Goal: Information Seeking & Learning: Learn about a topic

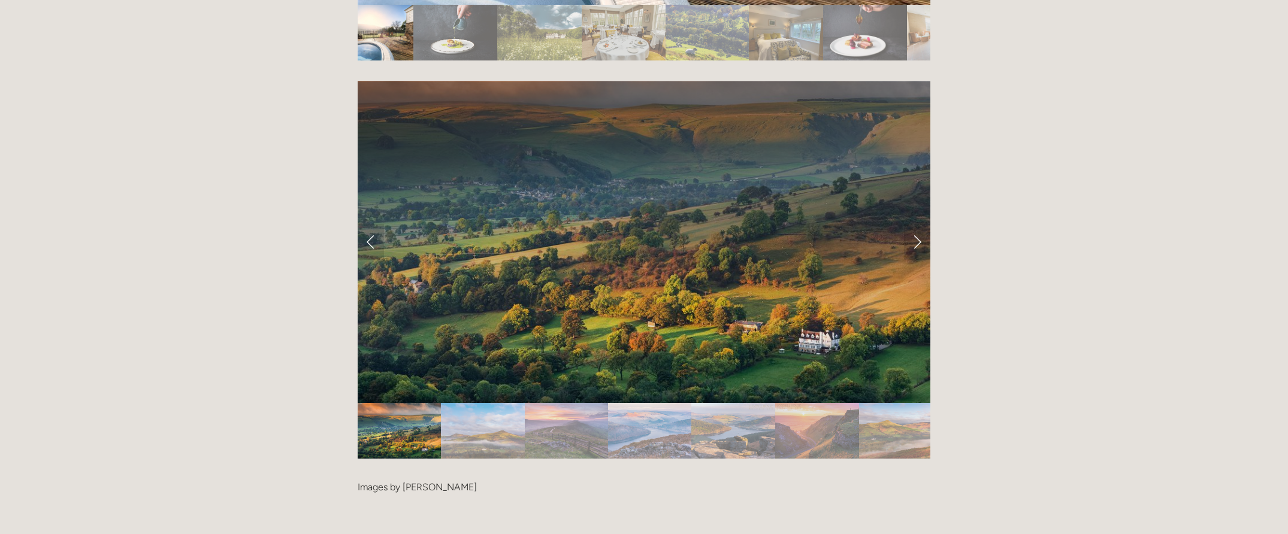
scroll to position [2276, 0]
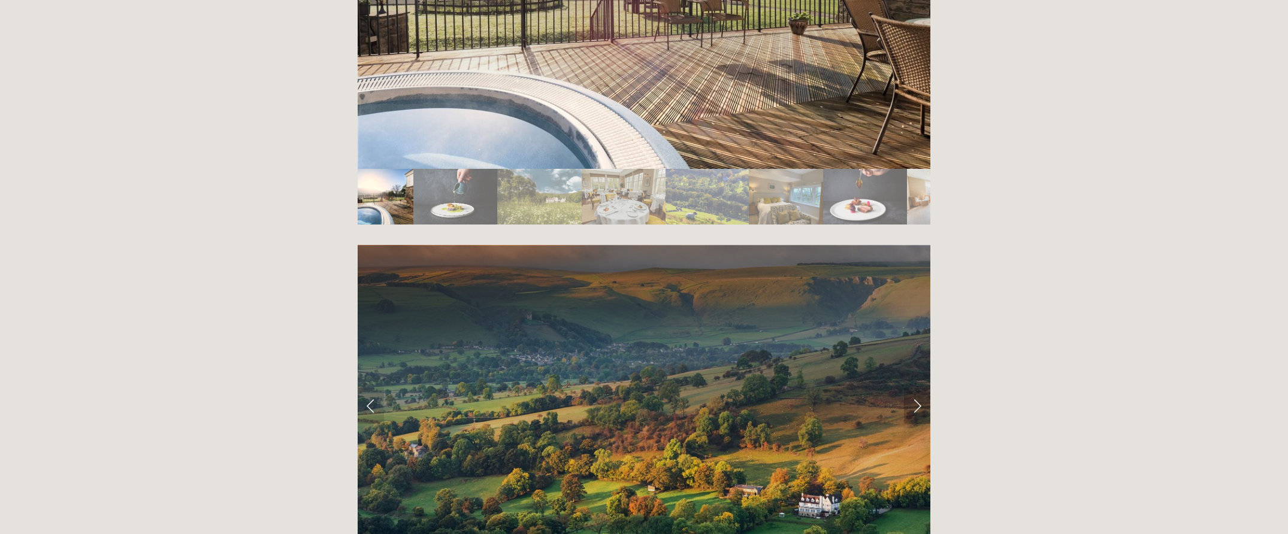
click at [916, 388] on link "Next Slide" at bounding box center [917, 406] width 26 height 36
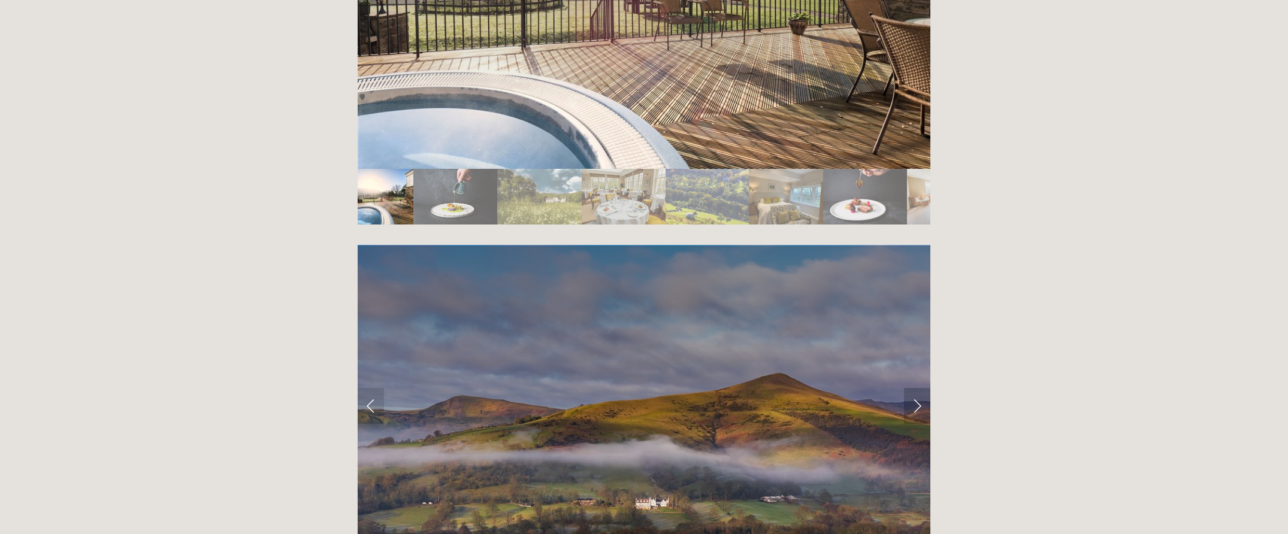
click at [916, 388] on link "Next Slide" at bounding box center [917, 406] width 26 height 36
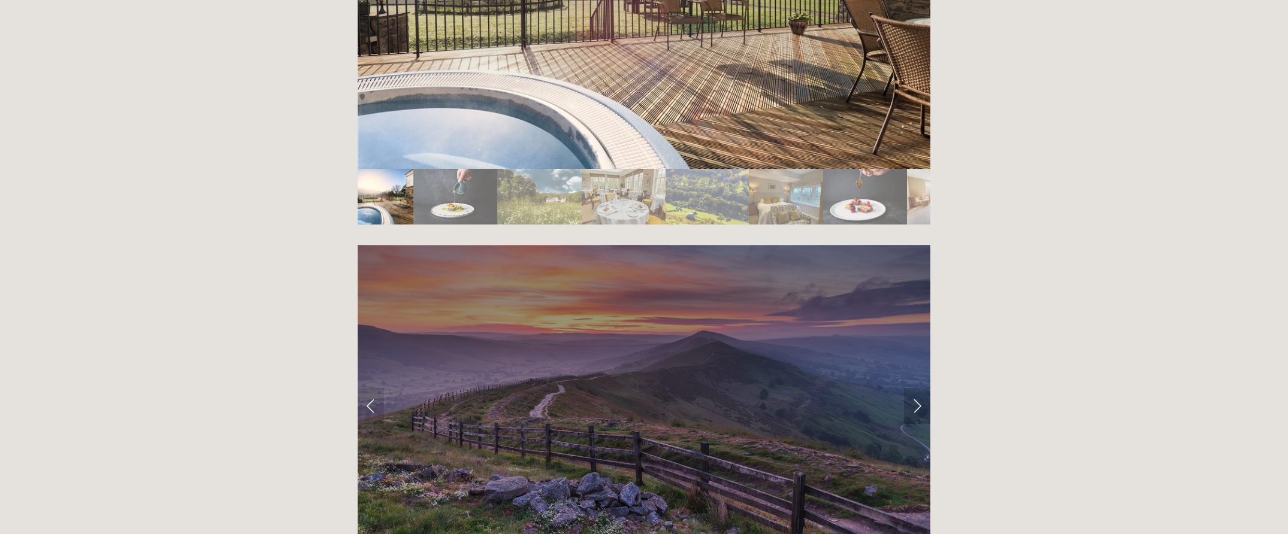
click at [916, 388] on link "Next Slide" at bounding box center [917, 406] width 26 height 36
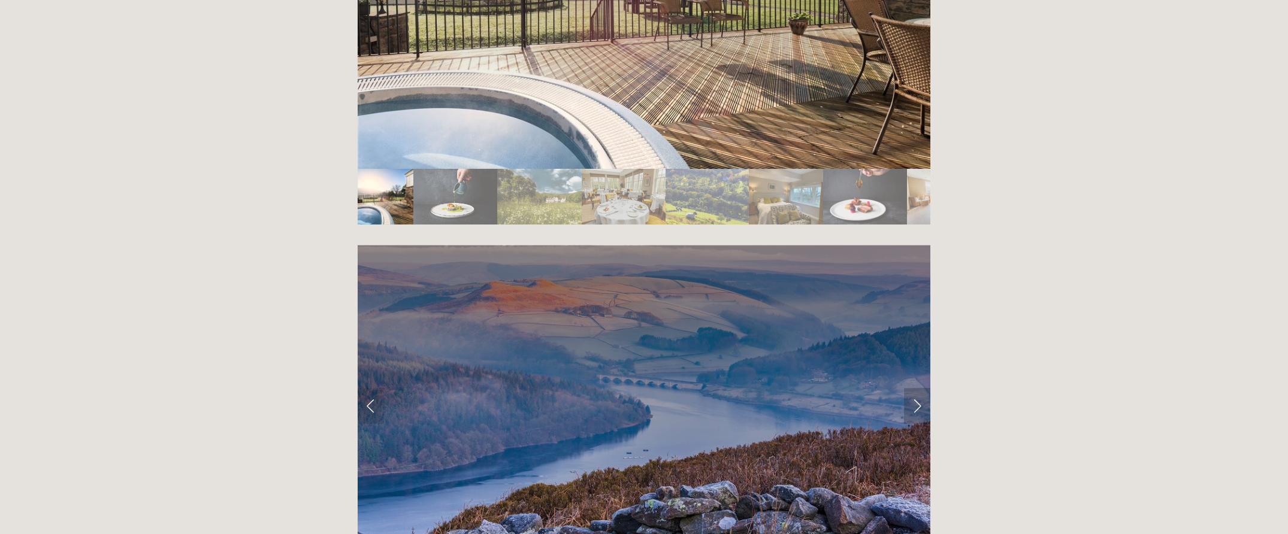
click at [916, 388] on link "Next Slide" at bounding box center [917, 406] width 26 height 36
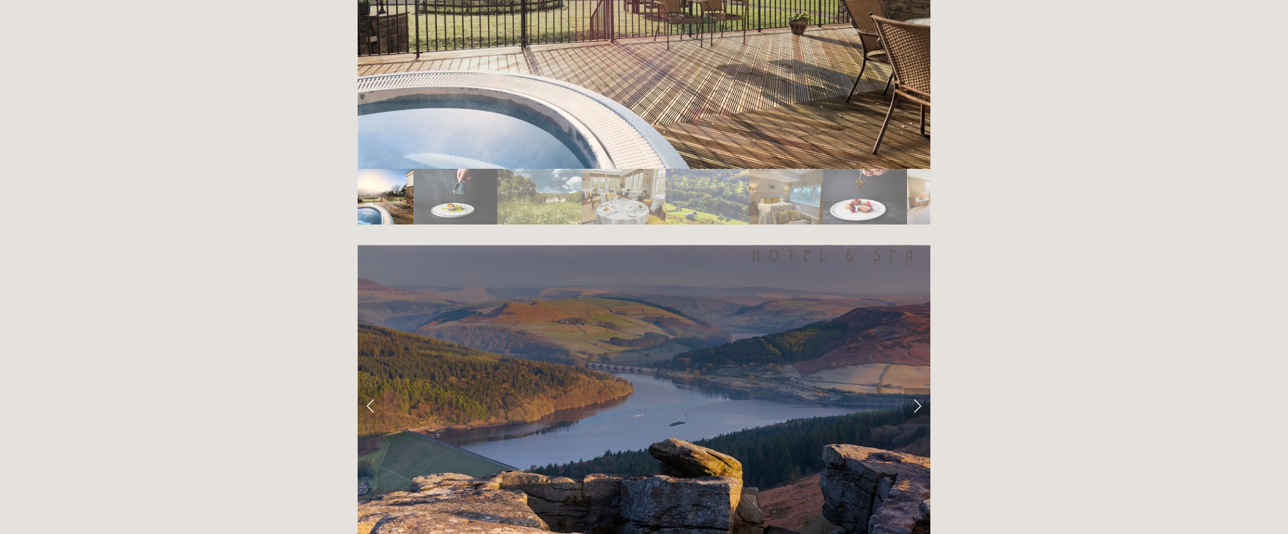
click at [916, 388] on link "Next Slide" at bounding box center [917, 406] width 26 height 36
click at [920, 388] on link "Next Slide" at bounding box center [917, 406] width 26 height 36
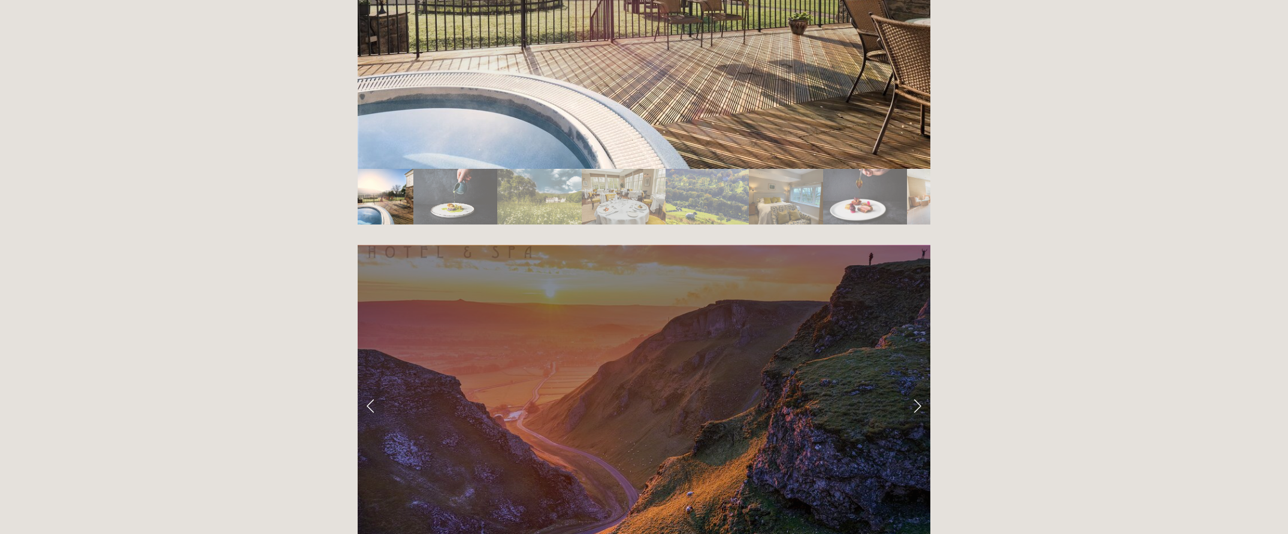
click at [914, 388] on link "Next Slide" at bounding box center [917, 406] width 26 height 36
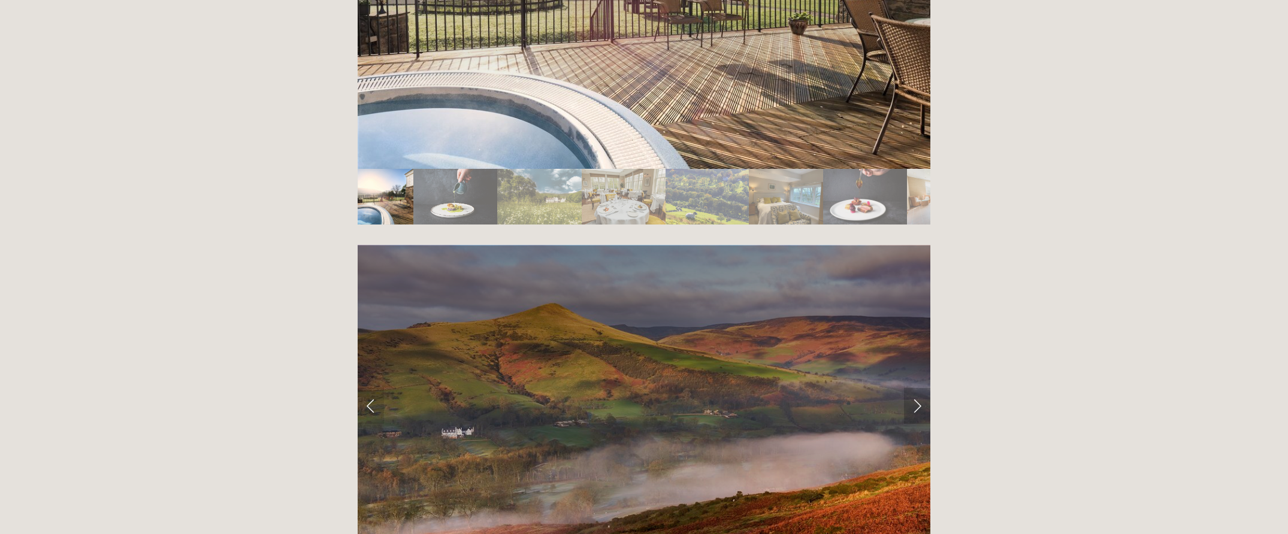
click at [914, 388] on link "Next Slide" at bounding box center [917, 406] width 26 height 36
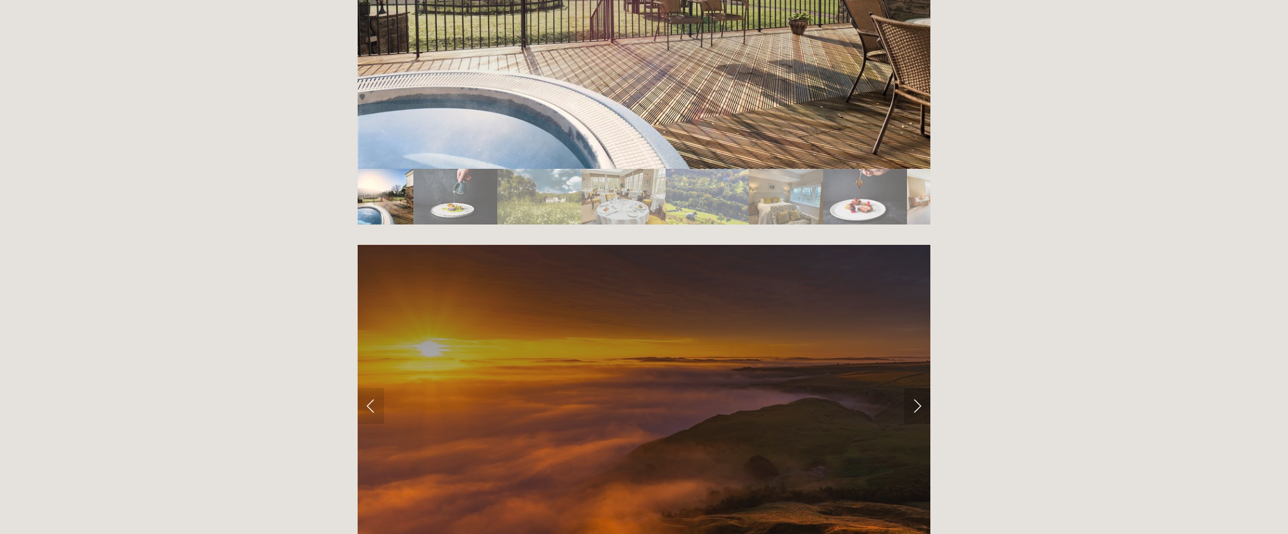
click at [914, 388] on link "Next Slide" at bounding box center [917, 406] width 26 height 36
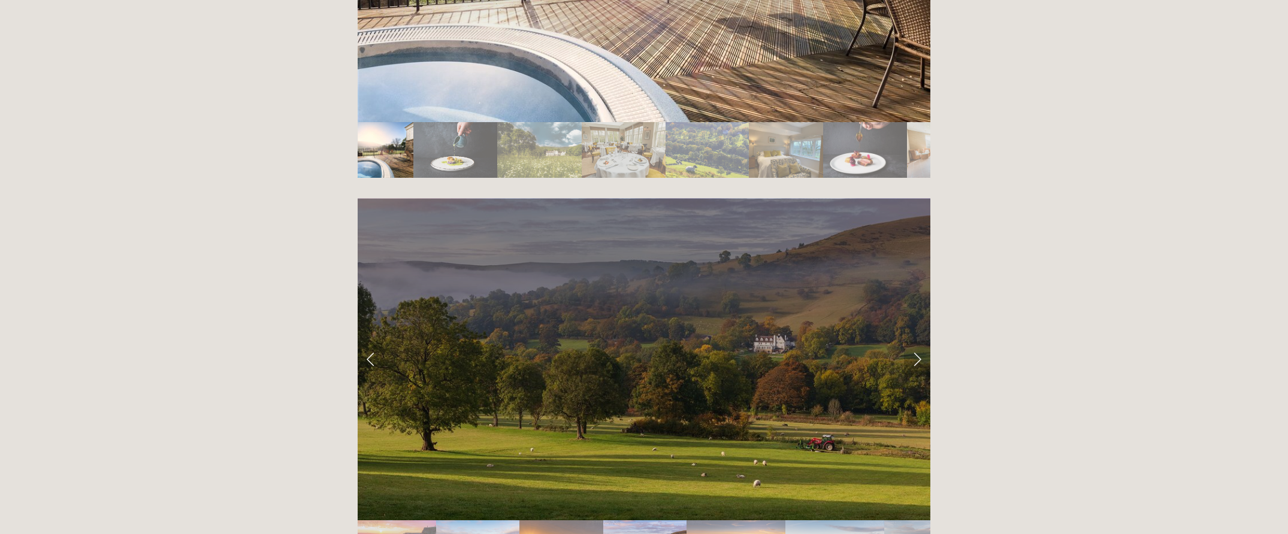
scroll to position [2217, 0]
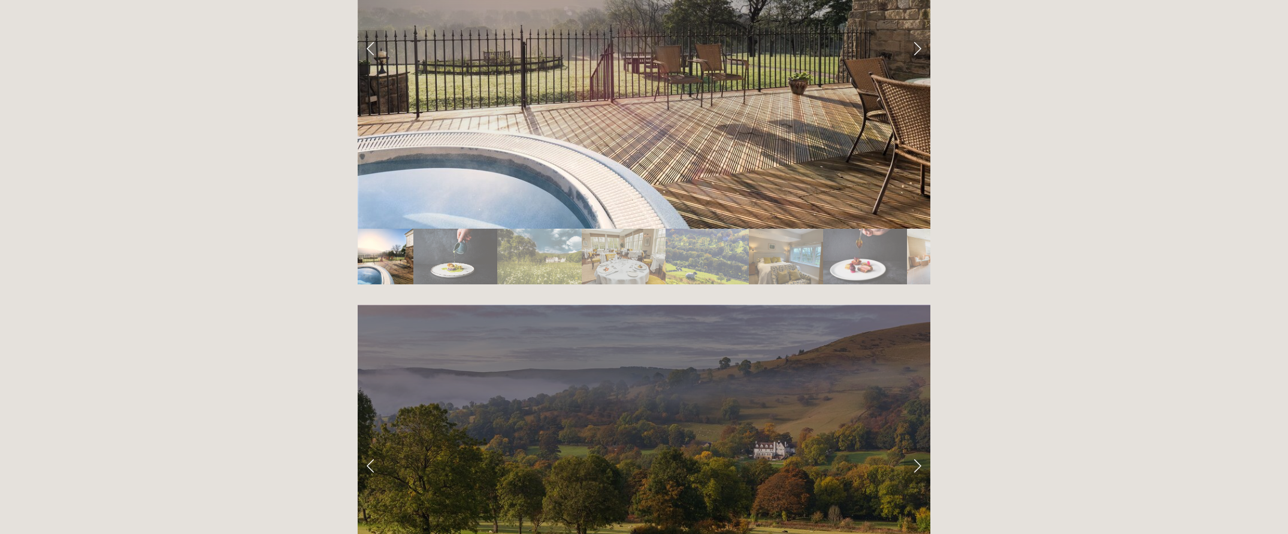
click at [917, 448] on link "Next Slide" at bounding box center [917, 466] width 26 height 36
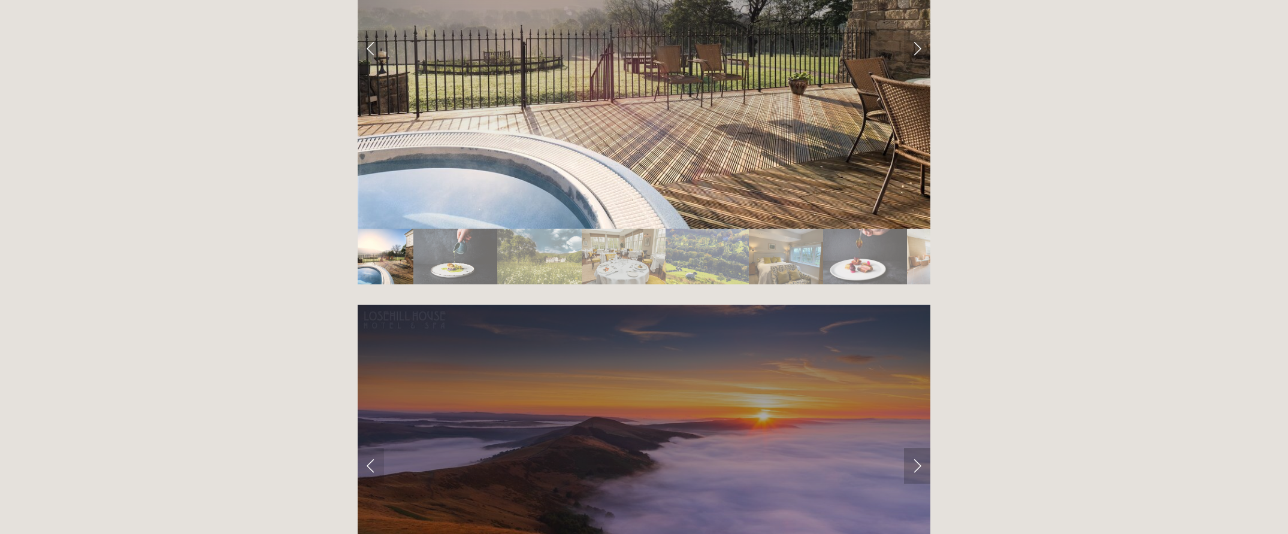
click at [917, 448] on link "Next Slide" at bounding box center [917, 466] width 26 height 36
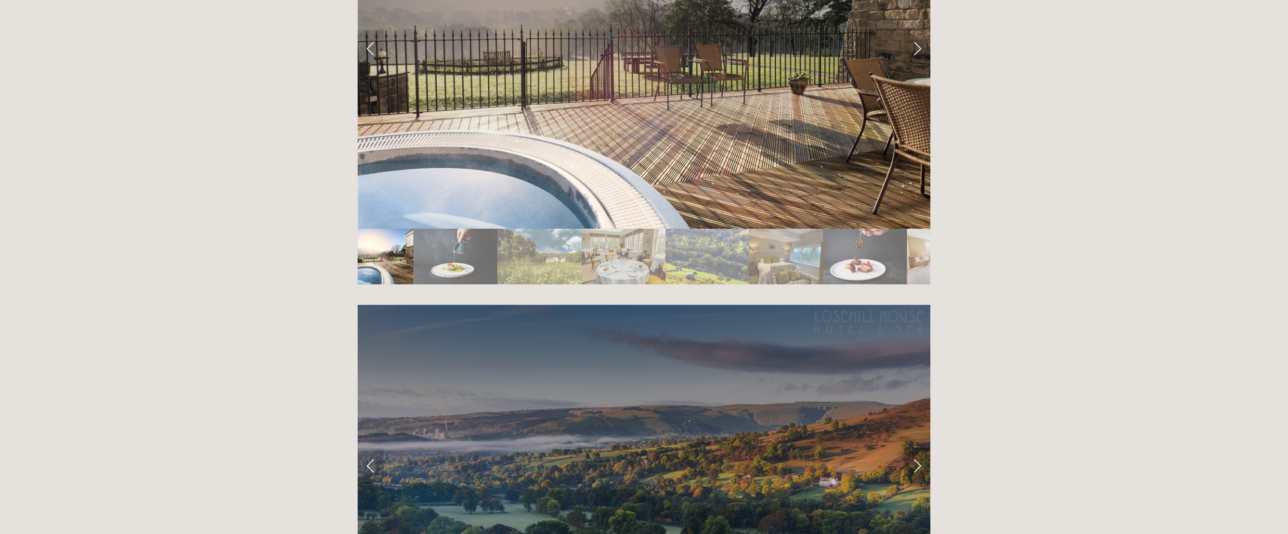
click at [917, 448] on link "Next Slide" at bounding box center [917, 466] width 26 height 36
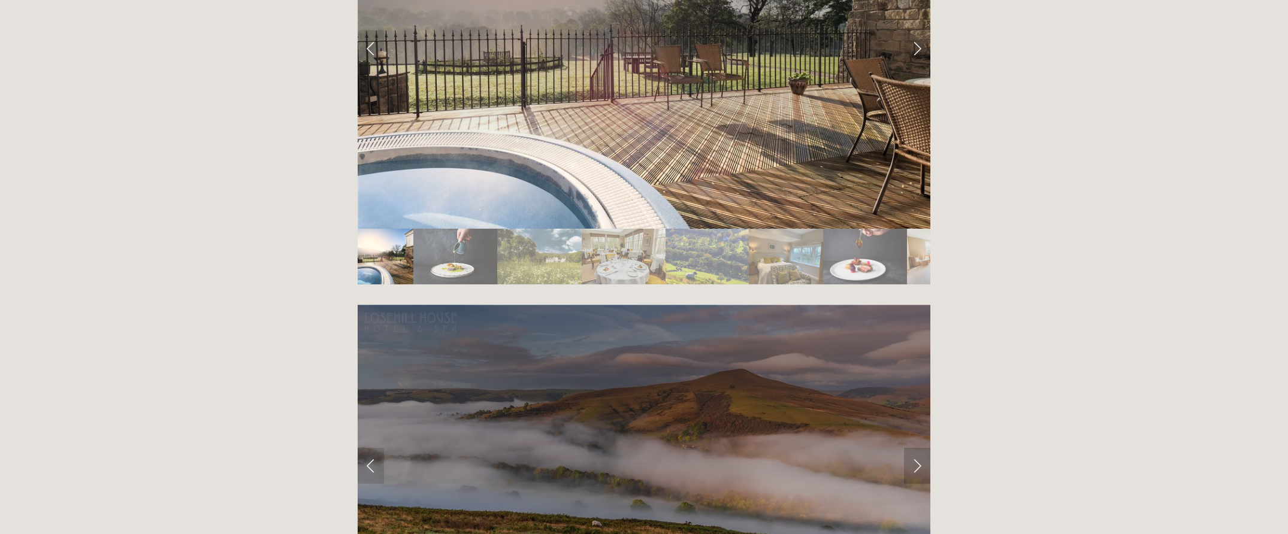
click at [917, 448] on link "Next Slide" at bounding box center [917, 466] width 26 height 36
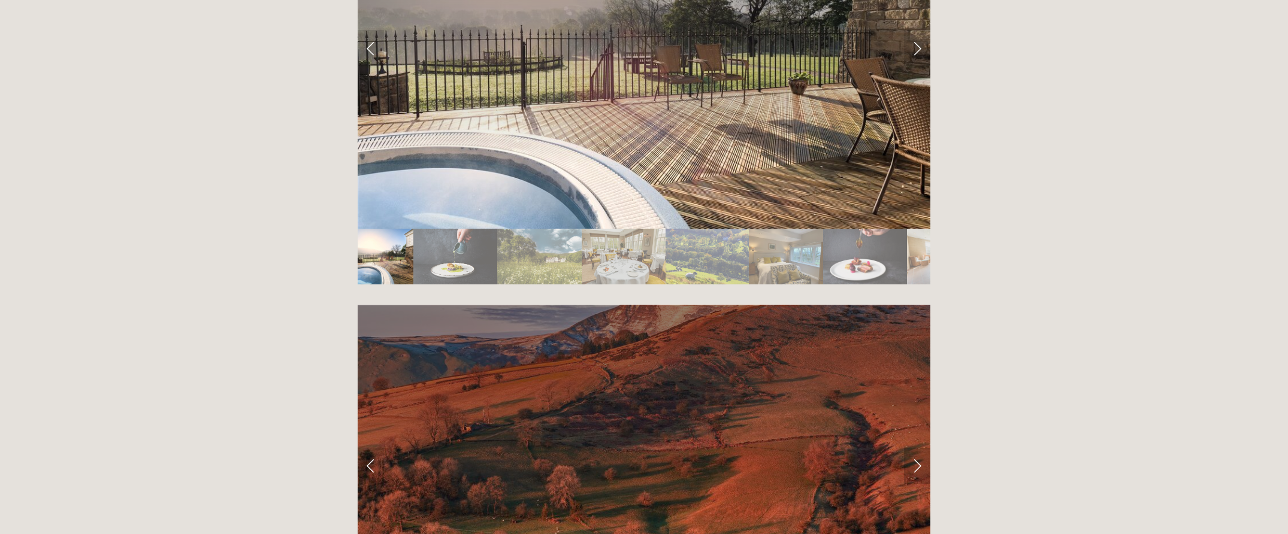
click at [917, 448] on link "Next Slide" at bounding box center [917, 466] width 26 height 36
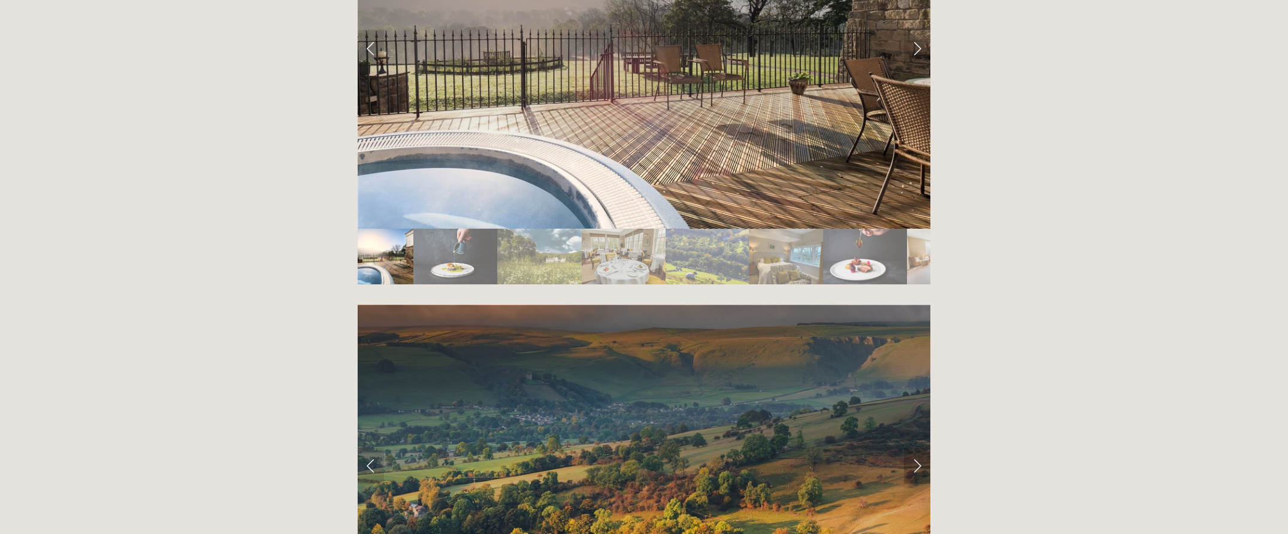
click at [917, 448] on link "Next Slide" at bounding box center [917, 466] width 26 height 36
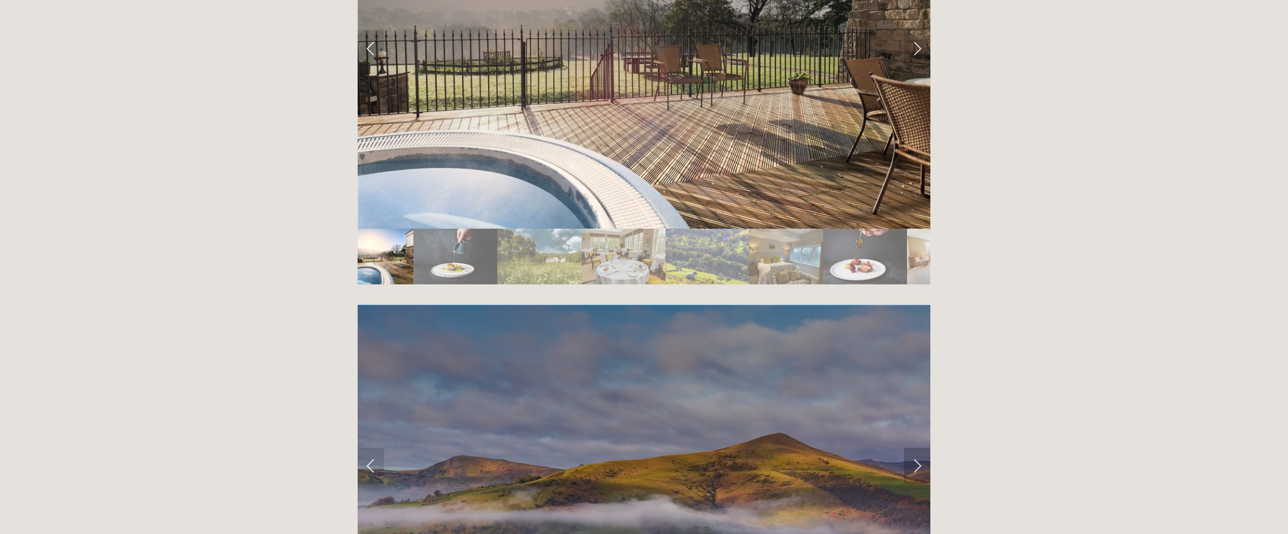
click at [917, 448] on link "Next Slide" at bounding box center [917, 466] width 26 height 36
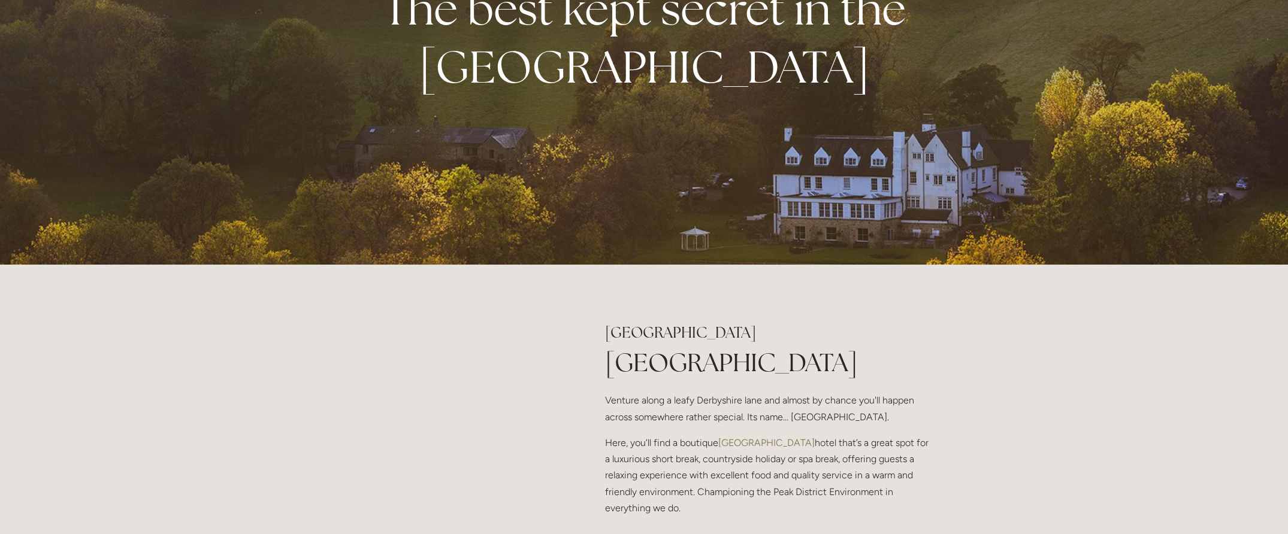
scroll to position [359, 0]
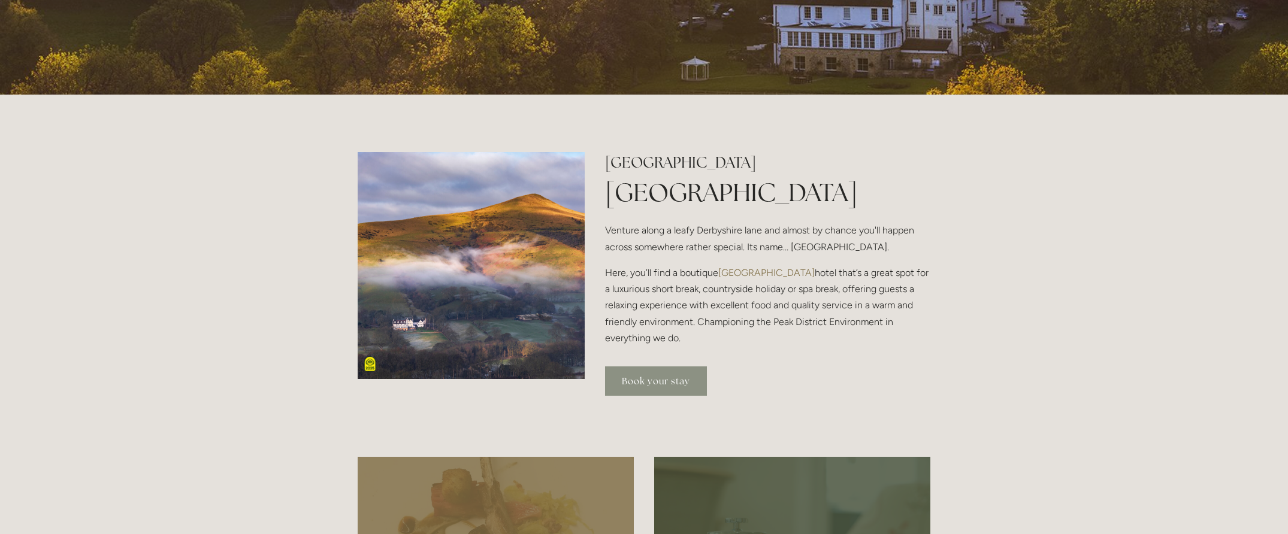
click at [669, 379] on link "Book your stay" at bounding box center [656, 381] width 102 height 29
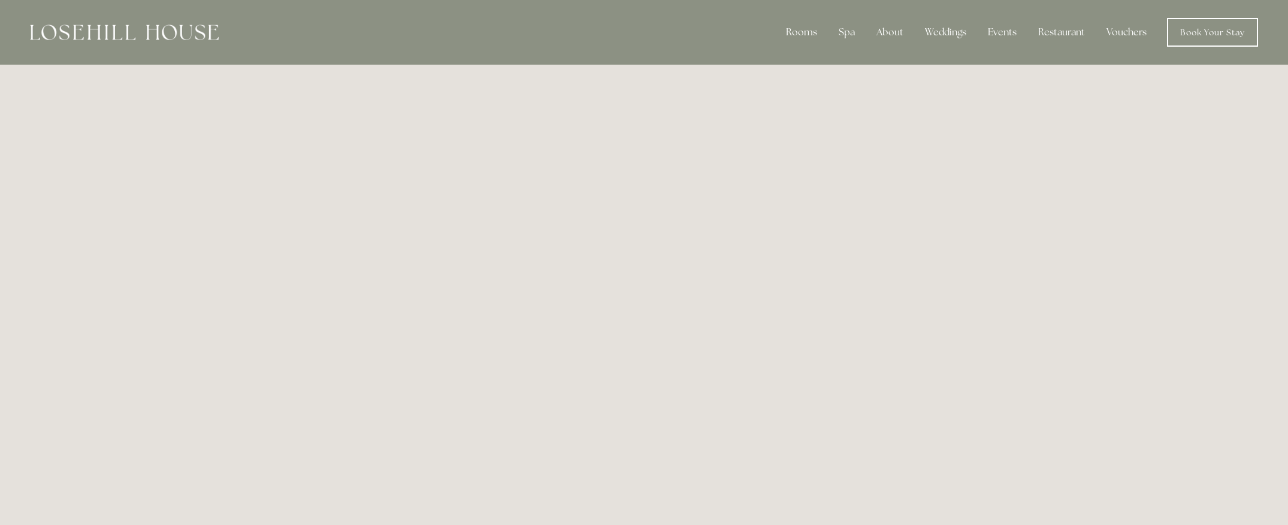
click at [59, 31] on img at bounding box center [124, 33] width 189 height 16
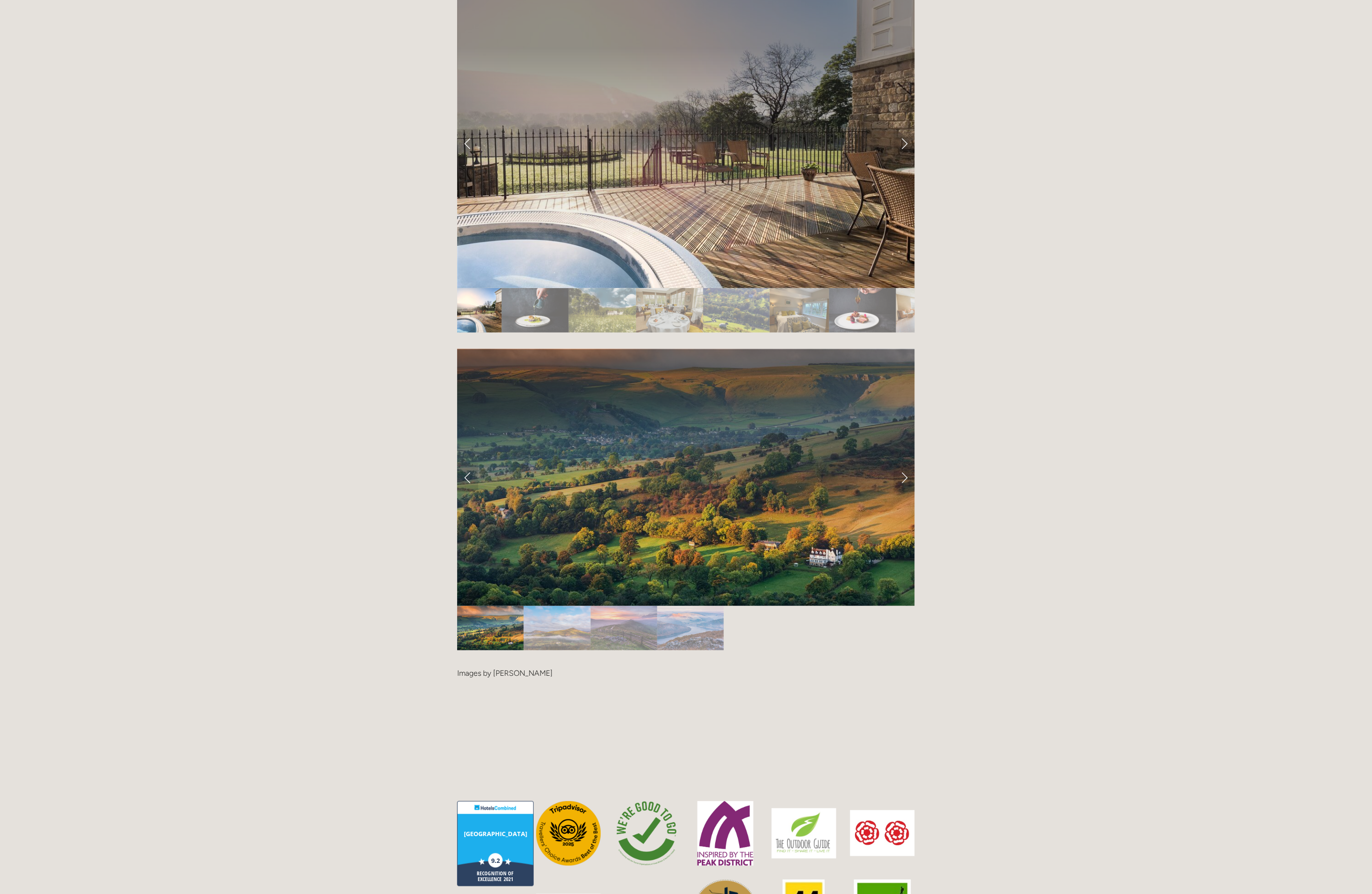
scroll to position [2074, 0]
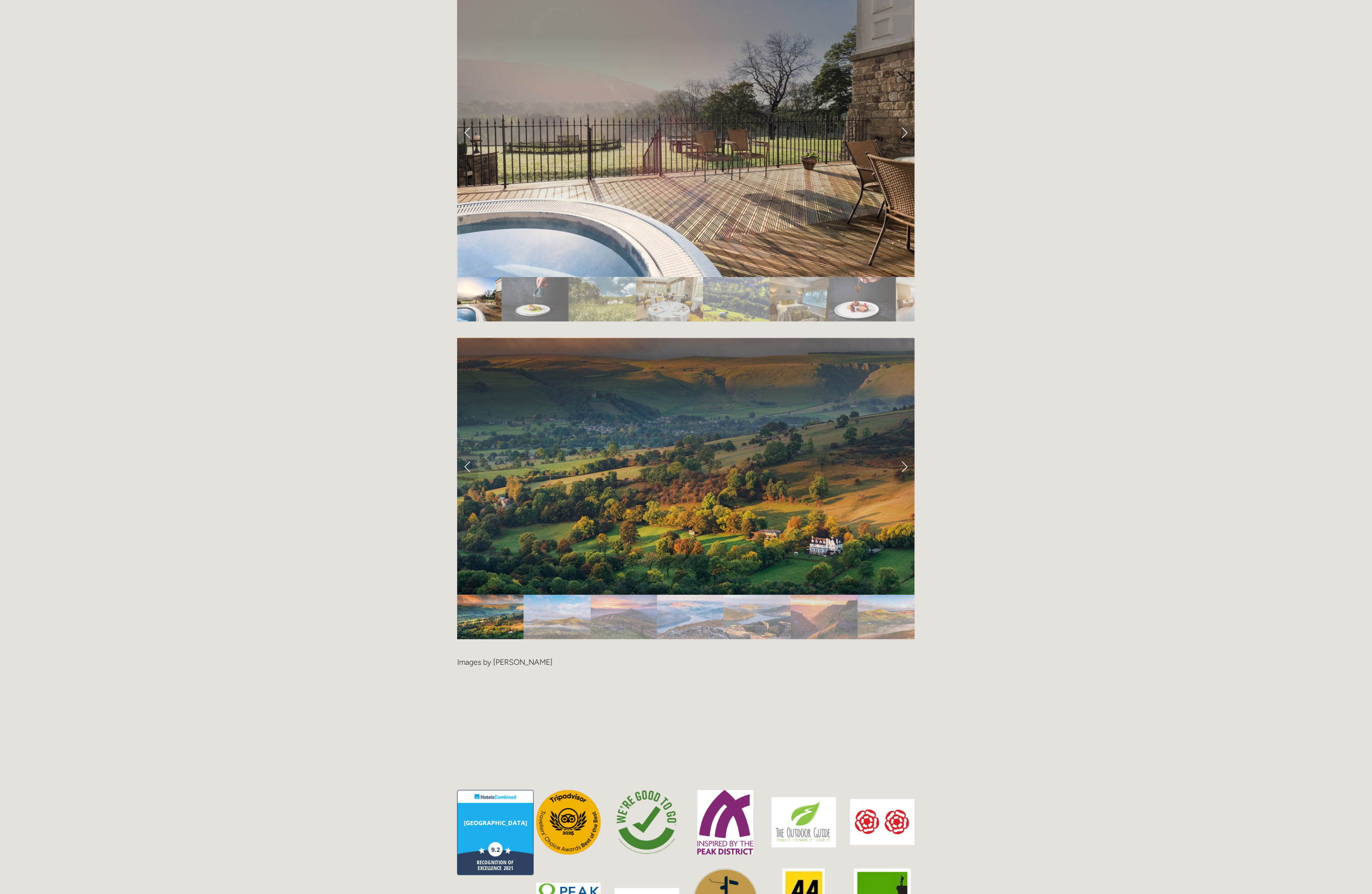
click at [757, 427] on div at bounding box center [686, 646] width 458 height 0
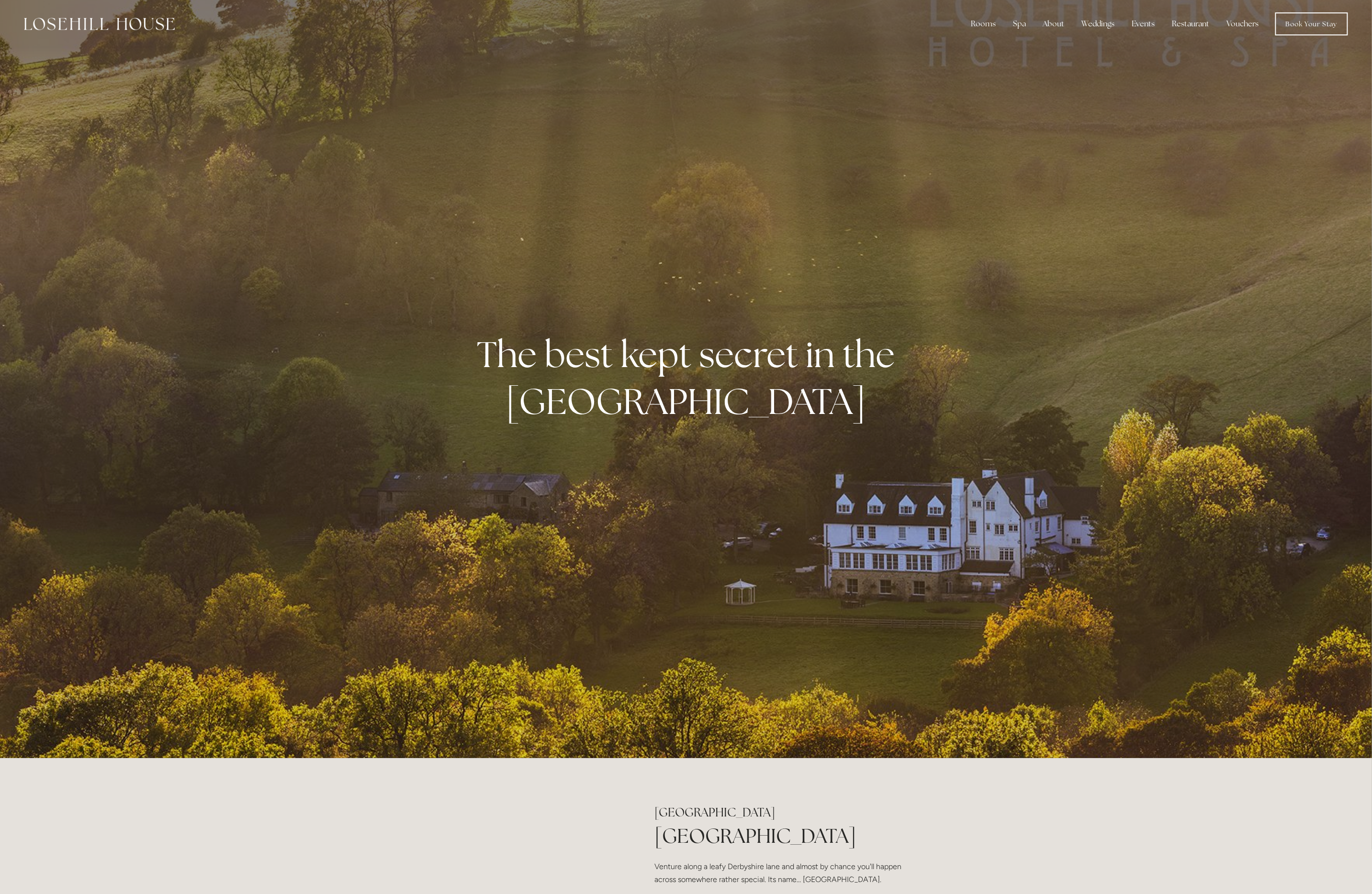
scroll to position [0, 0]
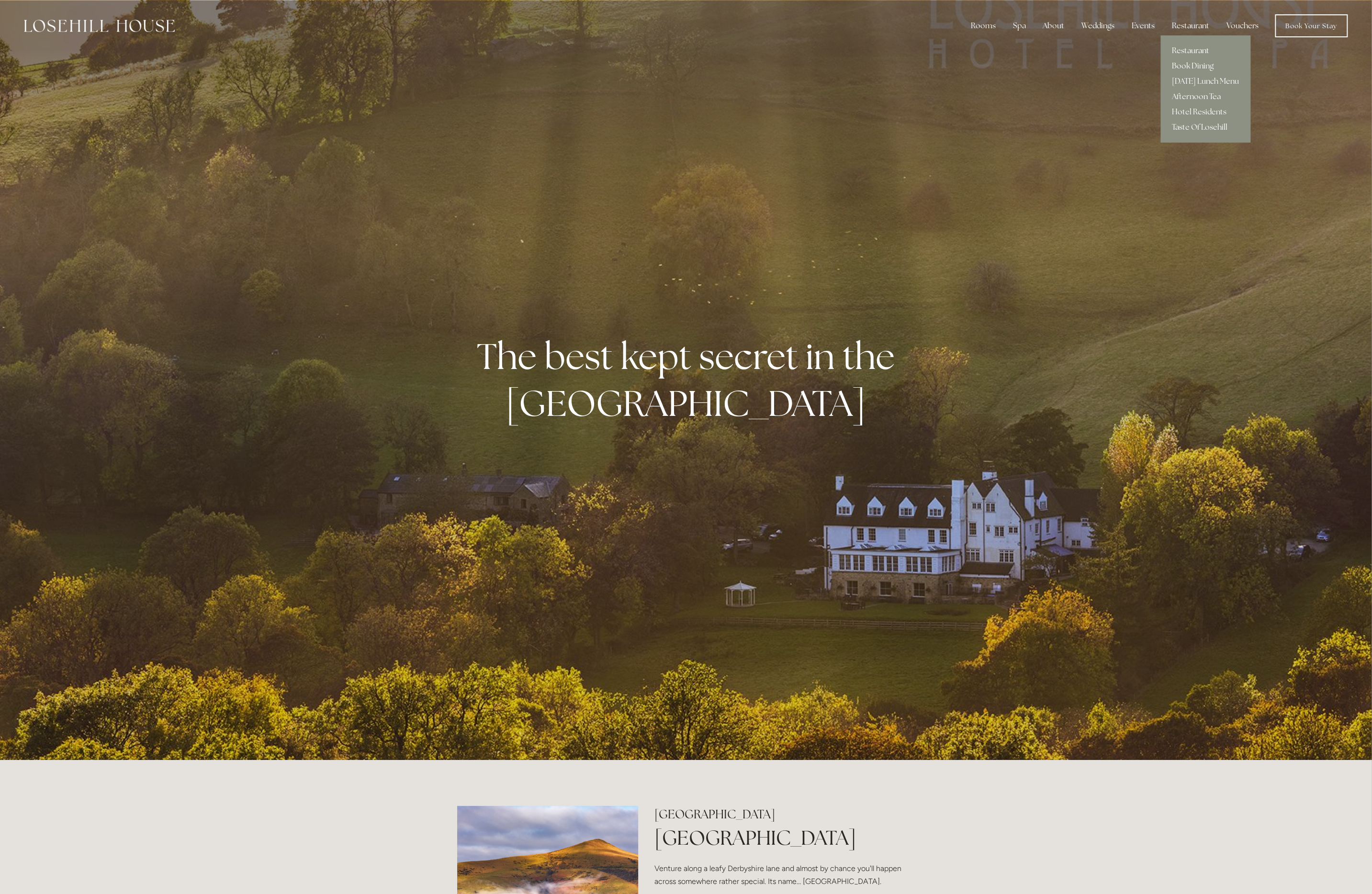
click at [1028, 48] on link "Restaurant" at bounding box center [1206, 50] width 90 height 15
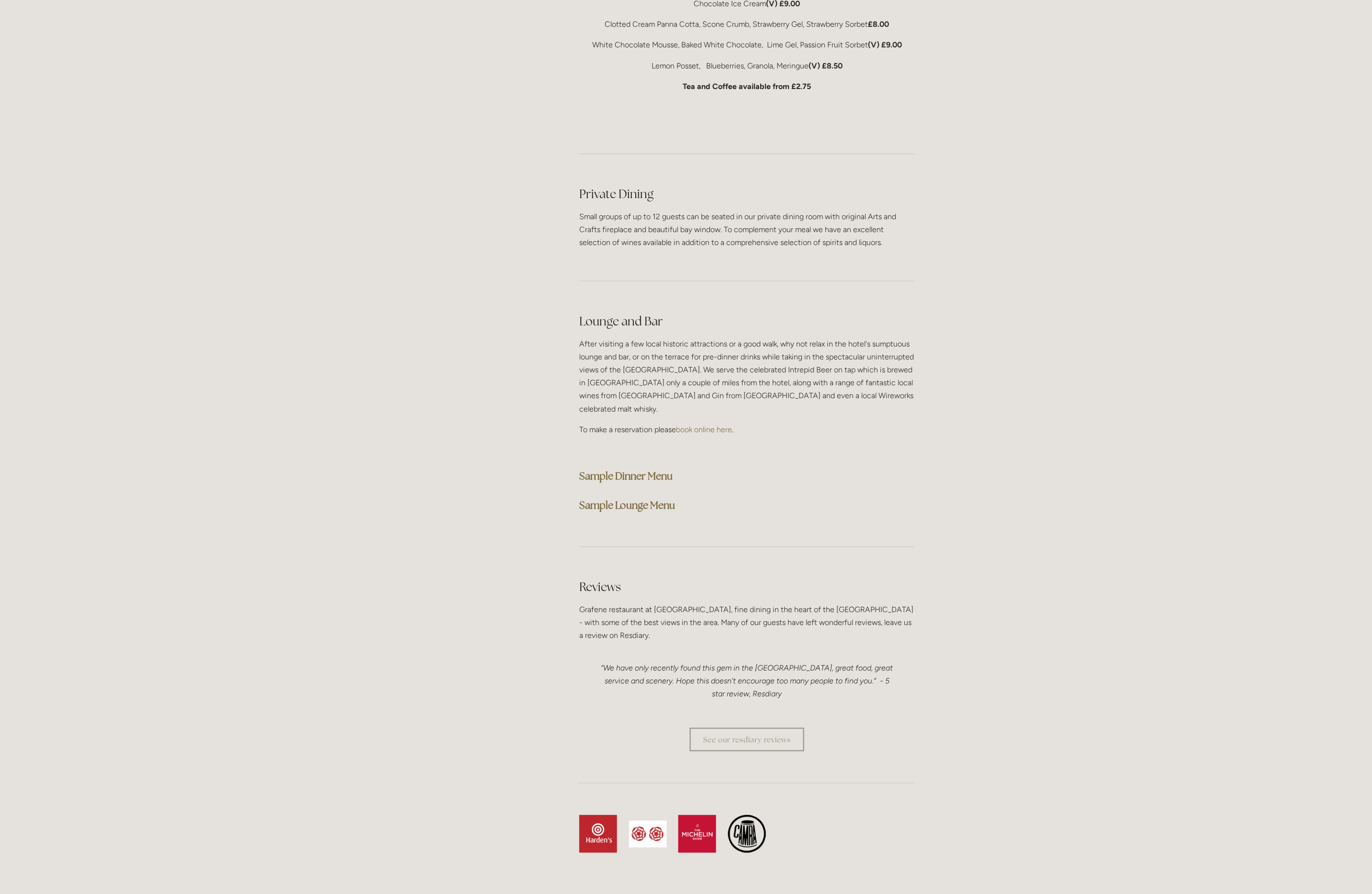
scroll to position [2170, 0]
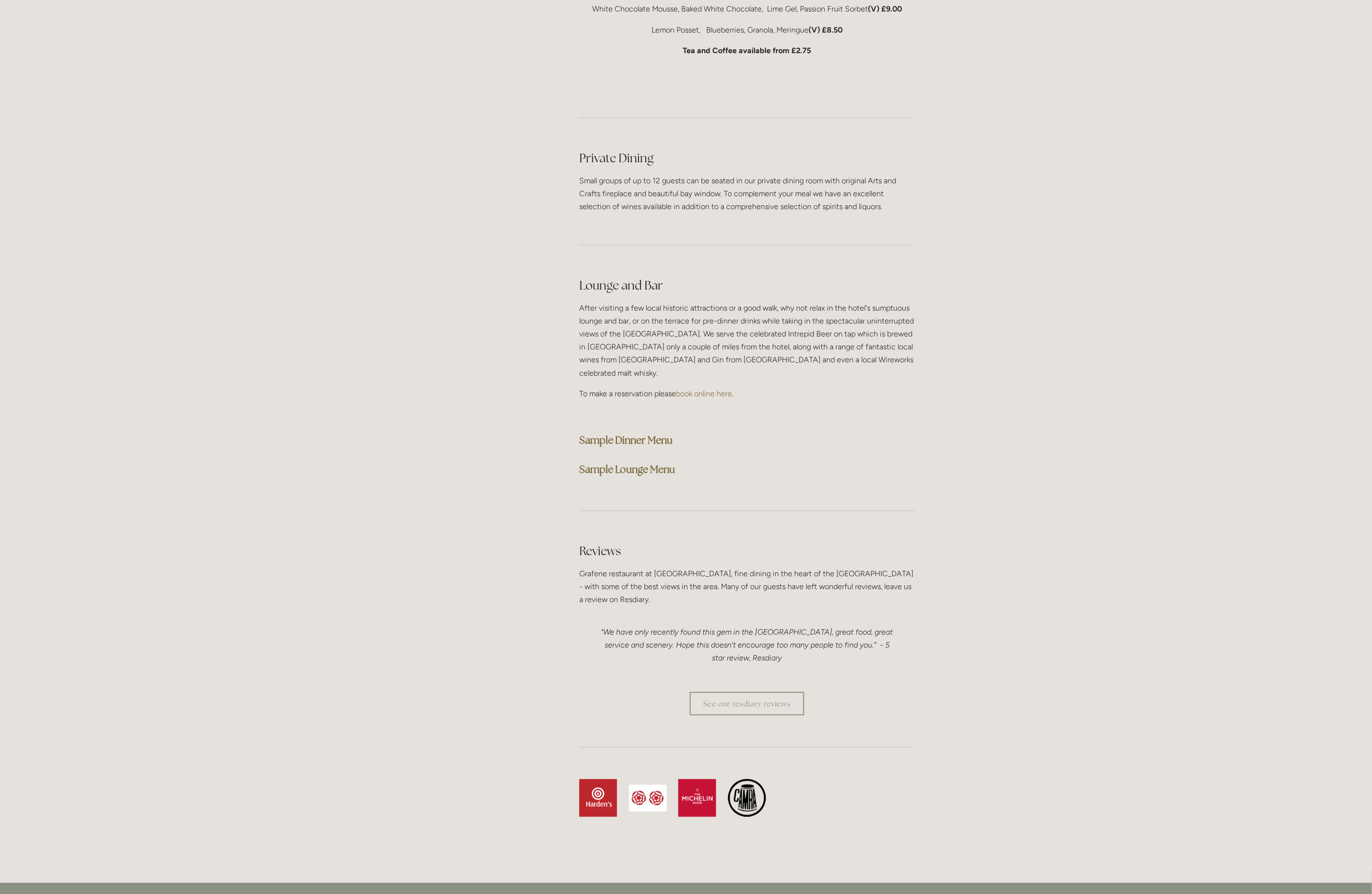
click at [642, 434] on strong "Sample Dinner Menu" at bounding box center [626, 440] width 93 height 13
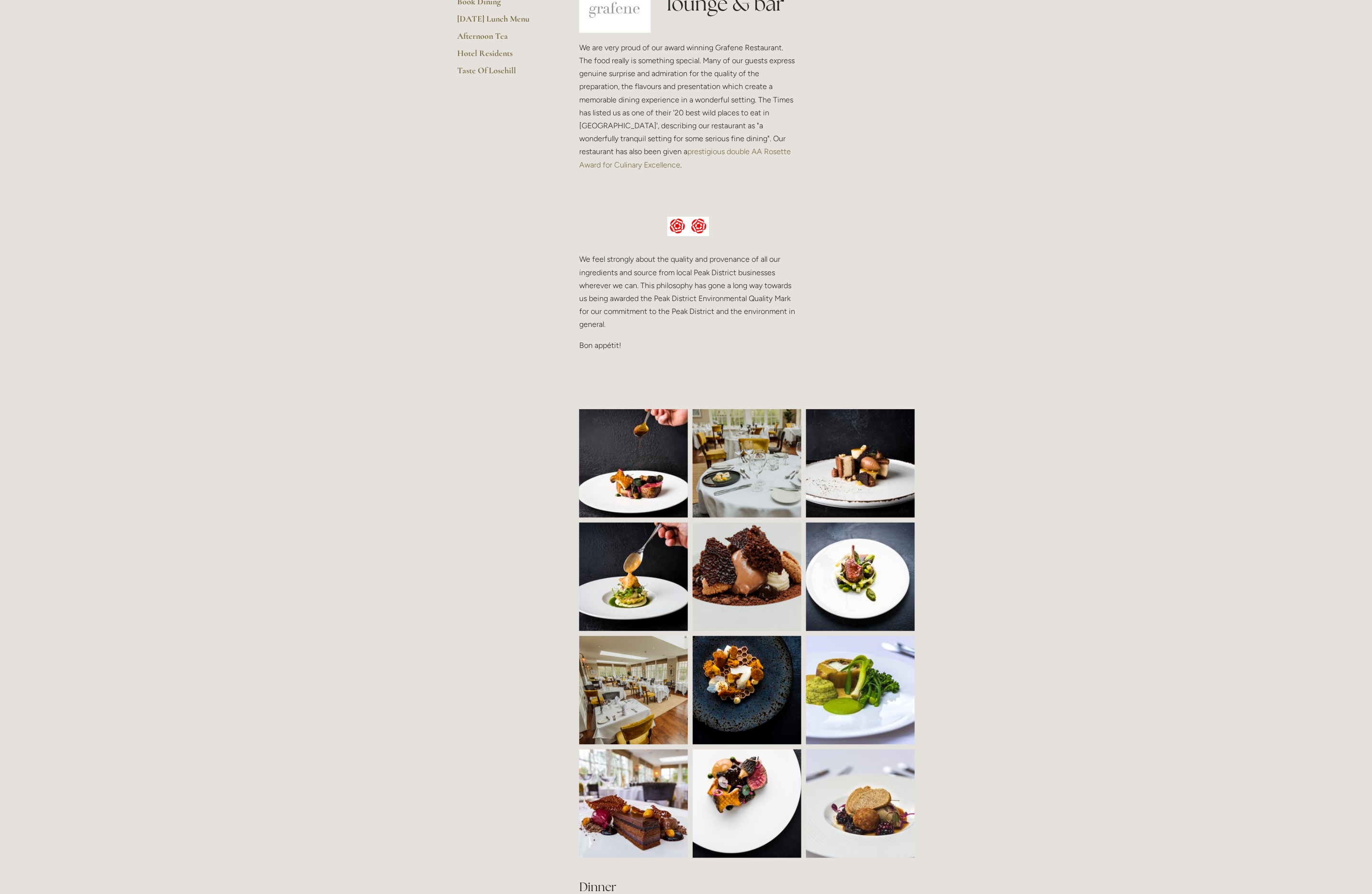
scroll to position [447, 0]
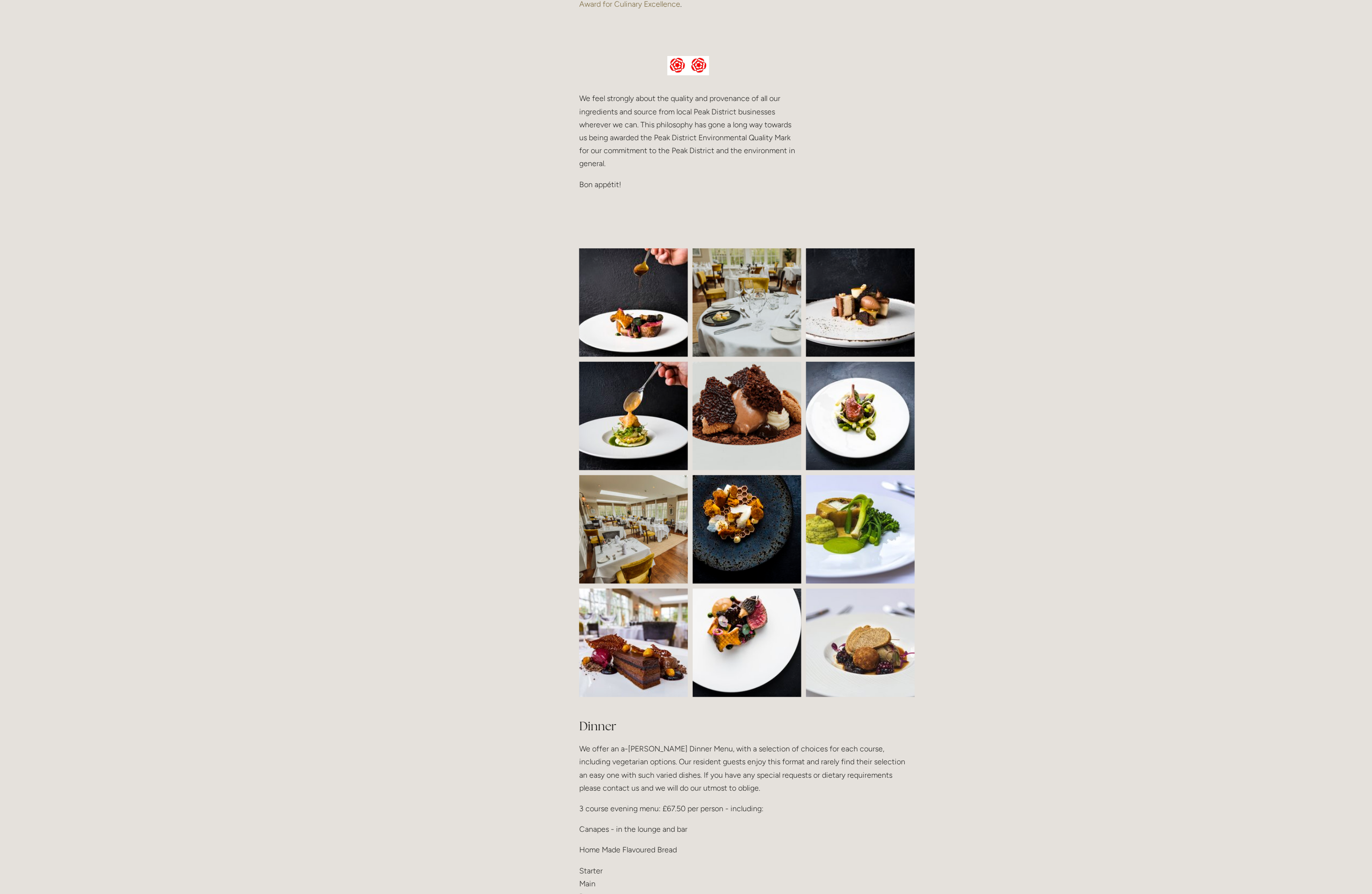
click at [632, 294] on img at bounding box center [642, 303] width 165 height 109
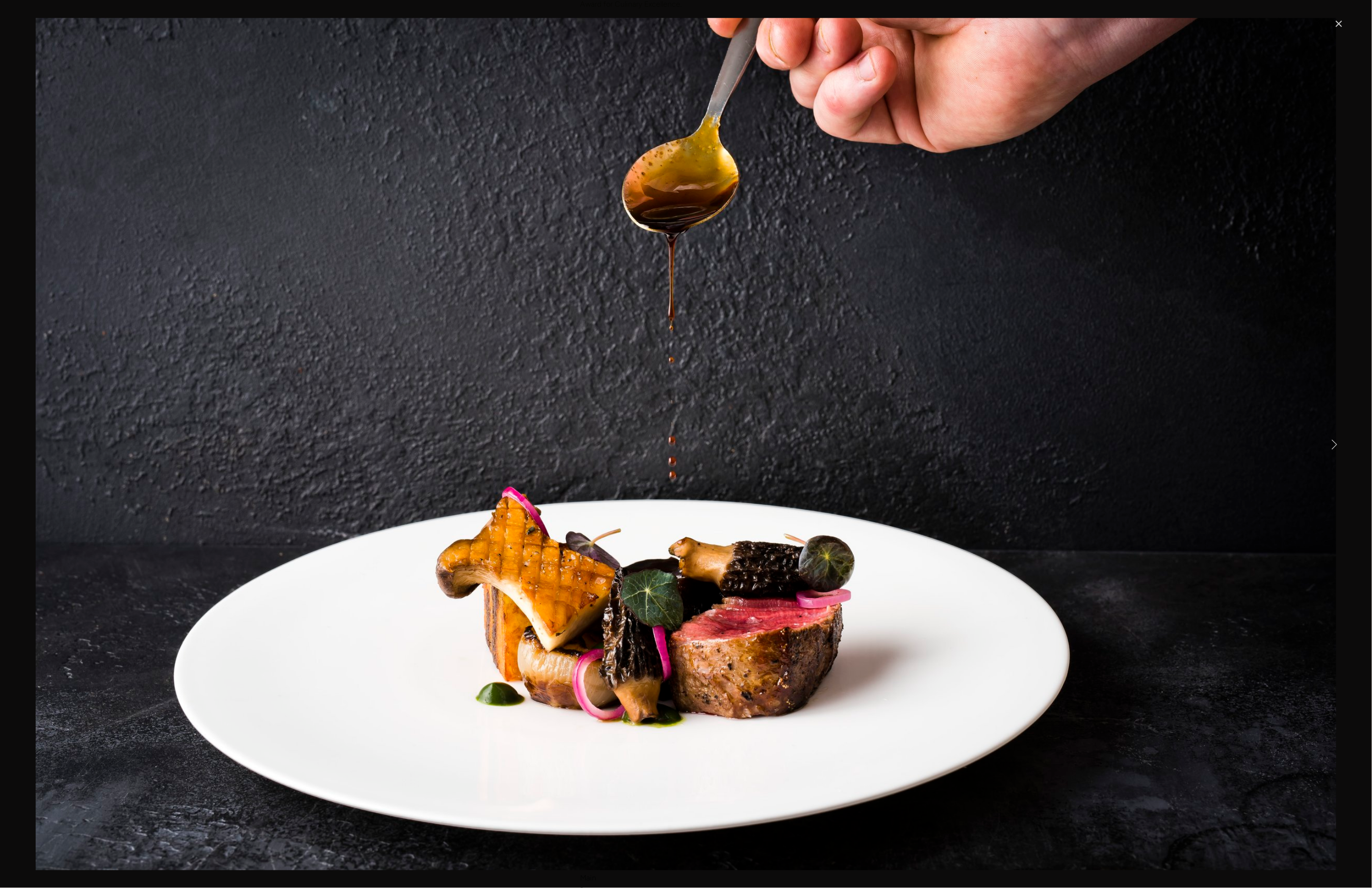
click at [1329, 445] on link "Next Item" at bounding box center [1334, 444] width 21 height 21
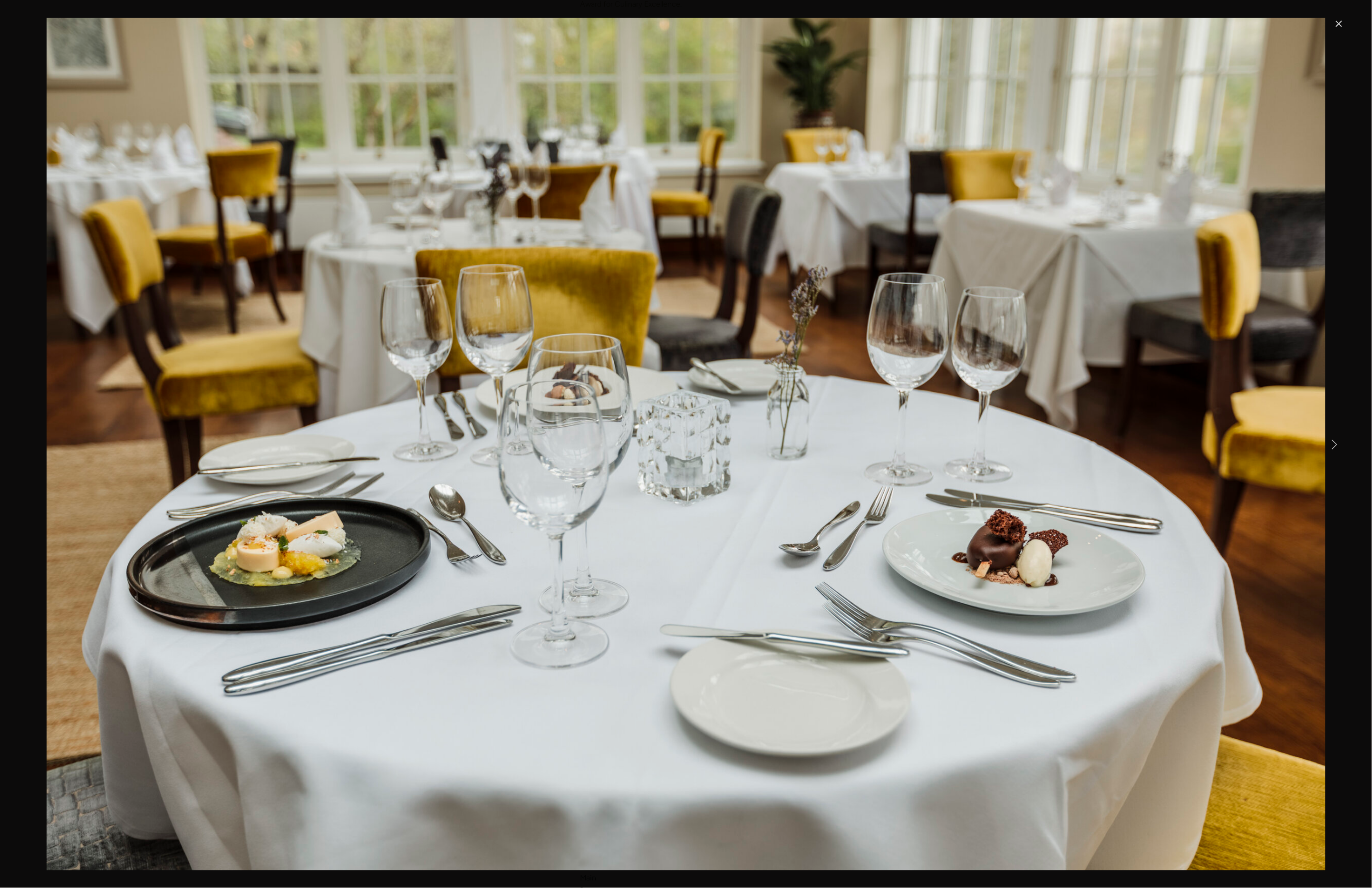
click at [1329, 445] on link "Next Item" at bounding box center [1334, 444] width 21 height 21
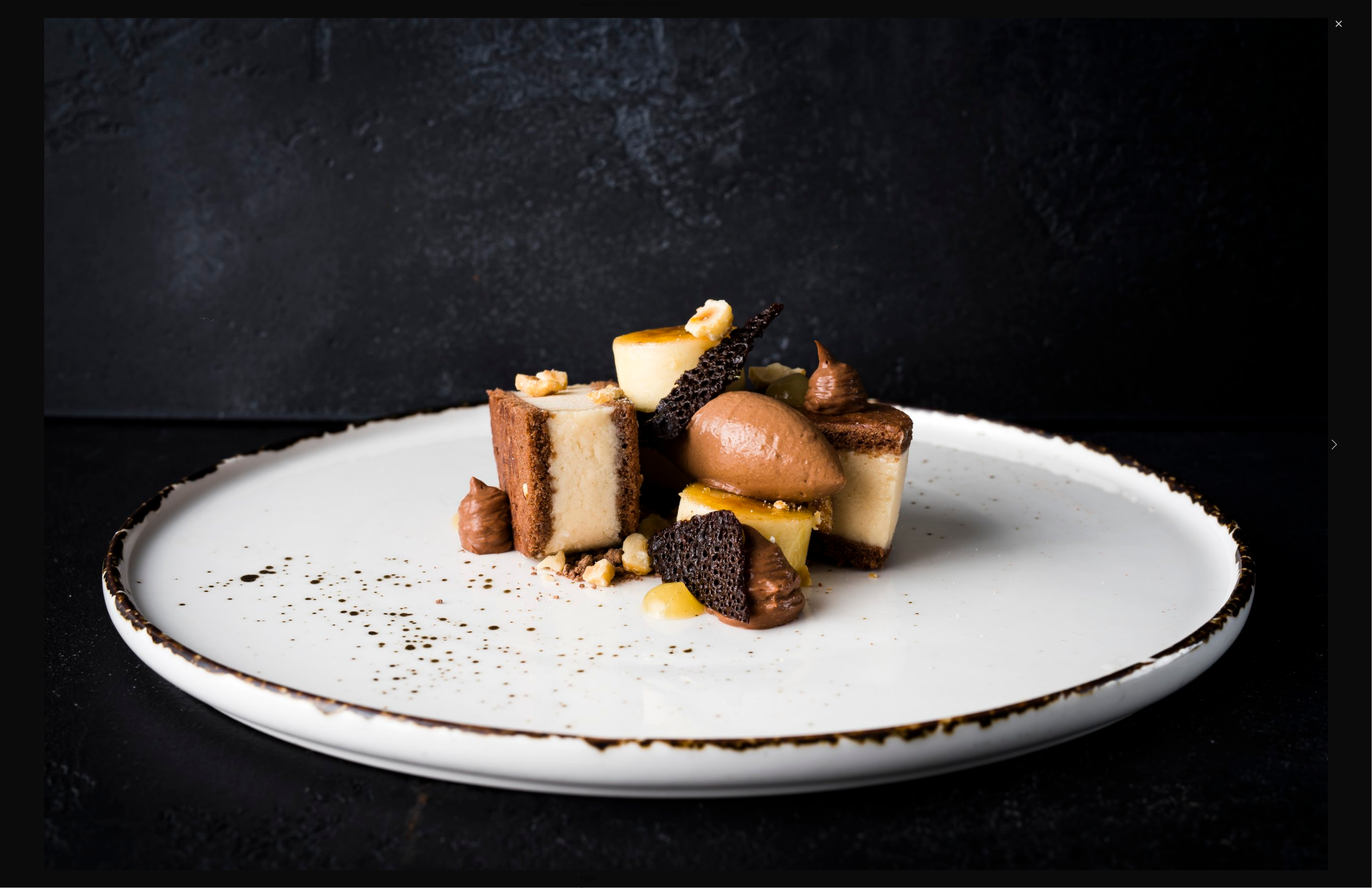
click at [1329, 445] on link "Next Item" at bounding box center [1334, 444] width 21 height 21
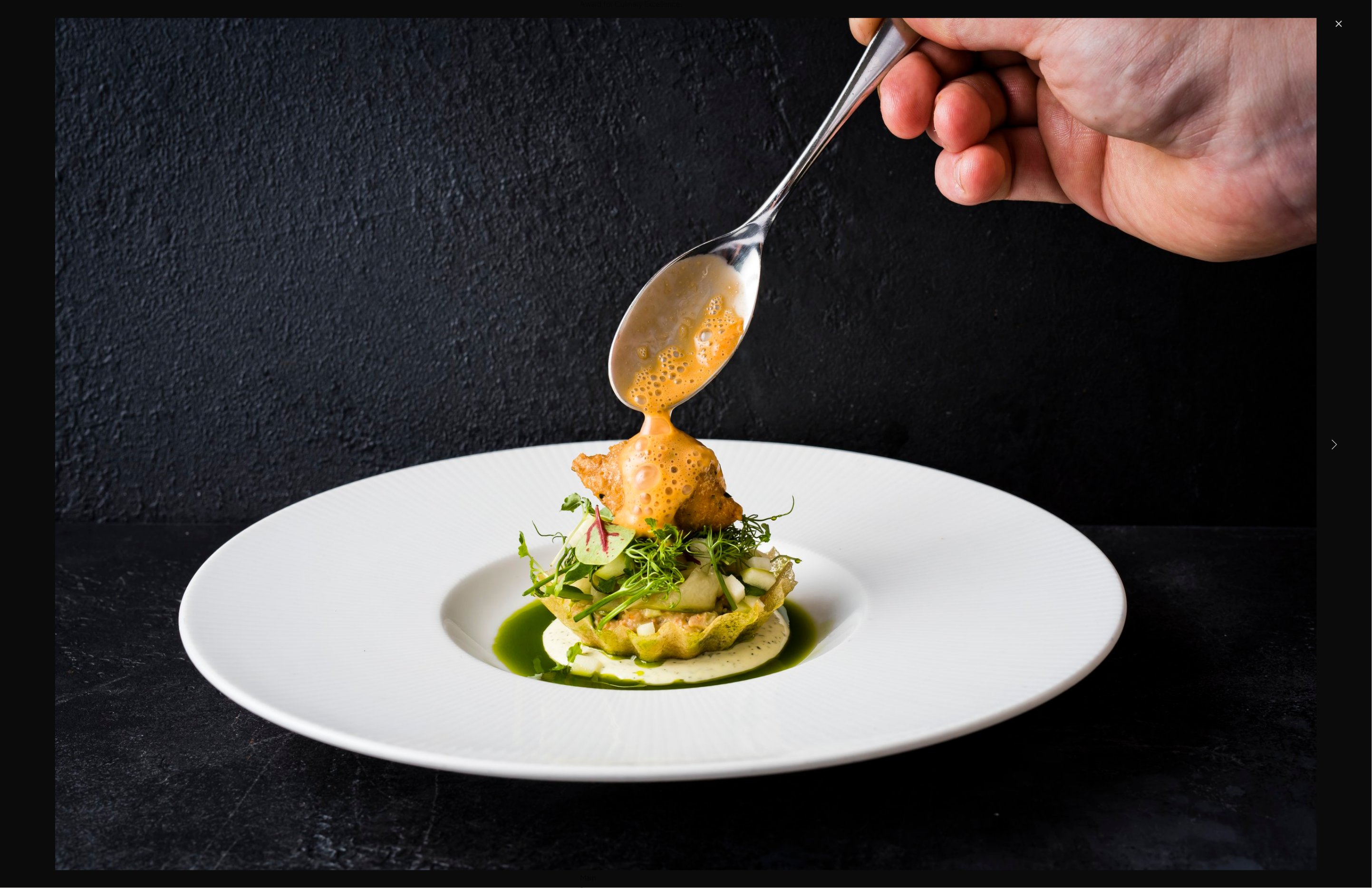
click at [1328, 445] on link "Next Item" at bounding box center [1334, 444] width 21 height 21
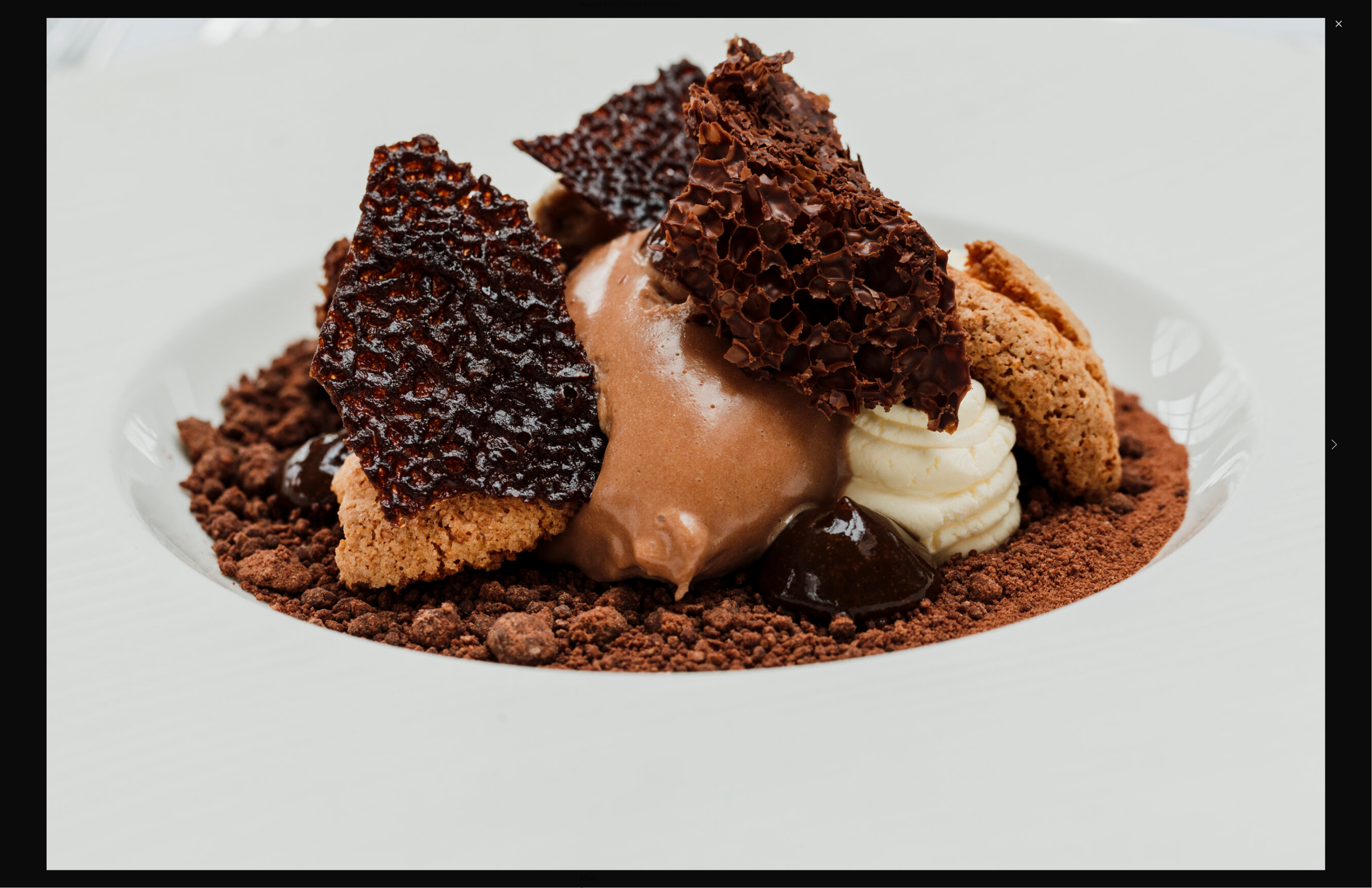
click at [1337, 445] on link "Next Item" at bounding box center [1334, 444] width 21 height 21
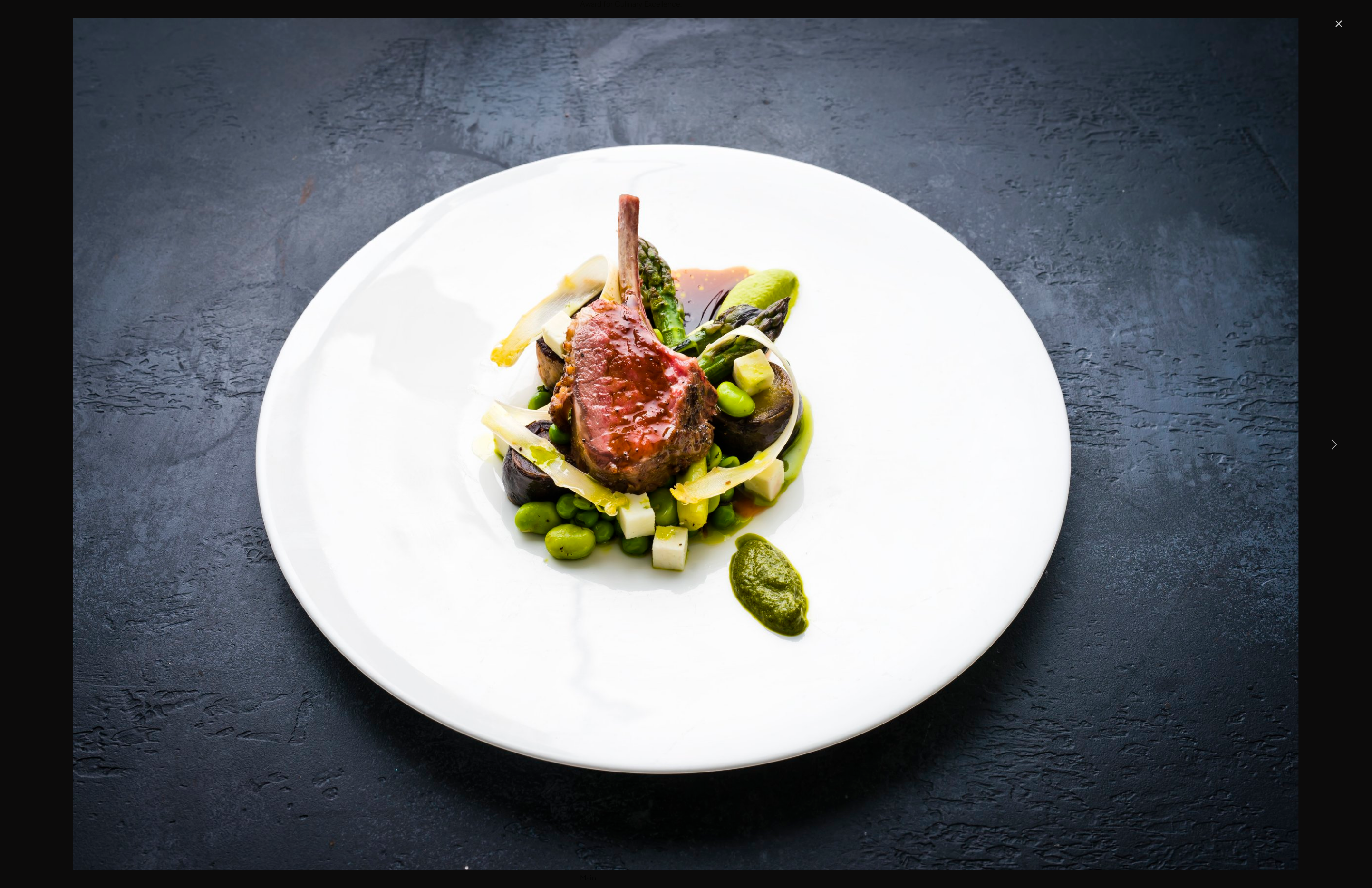
click at [1337, 445] on link "Next Item" at bounding box center [1334, 444] width 21 height 21
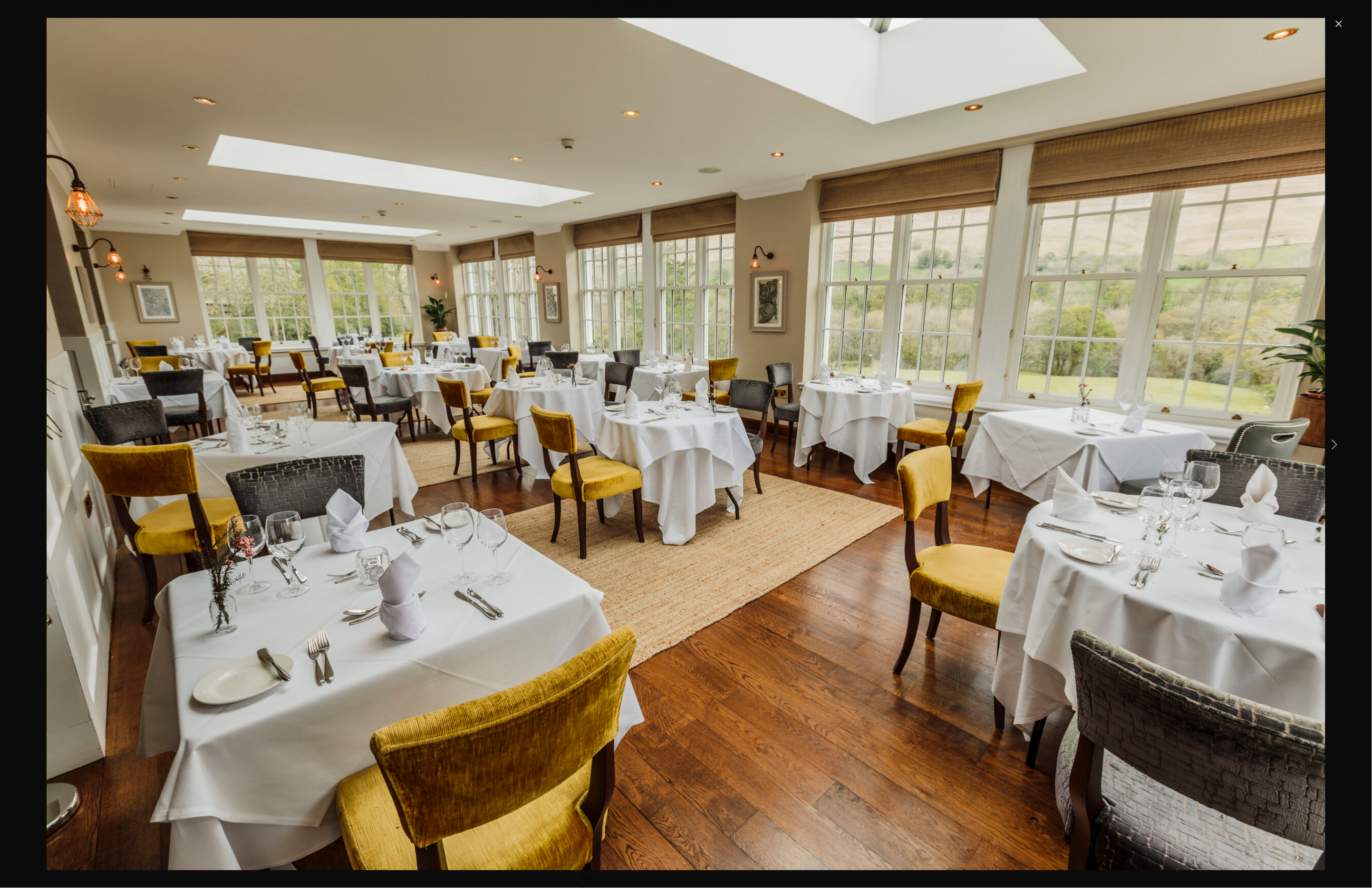
click at [1337, 445] on link "Next Item" at bounding box center [1334, 444] width 21 height 21
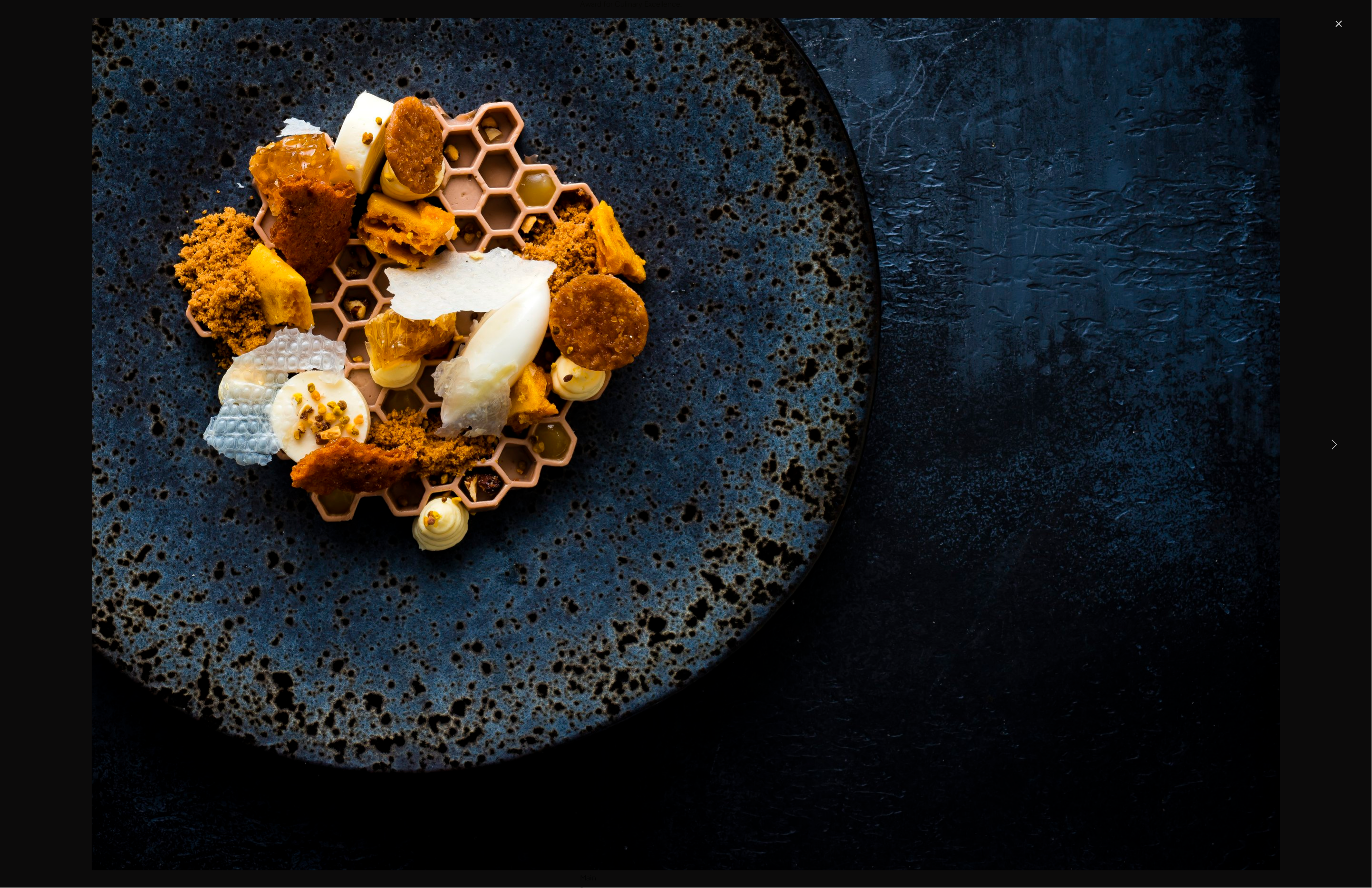
click at [1337, 445] on link "Next Item" at bounding box center [1334, 444] width 21 height 21
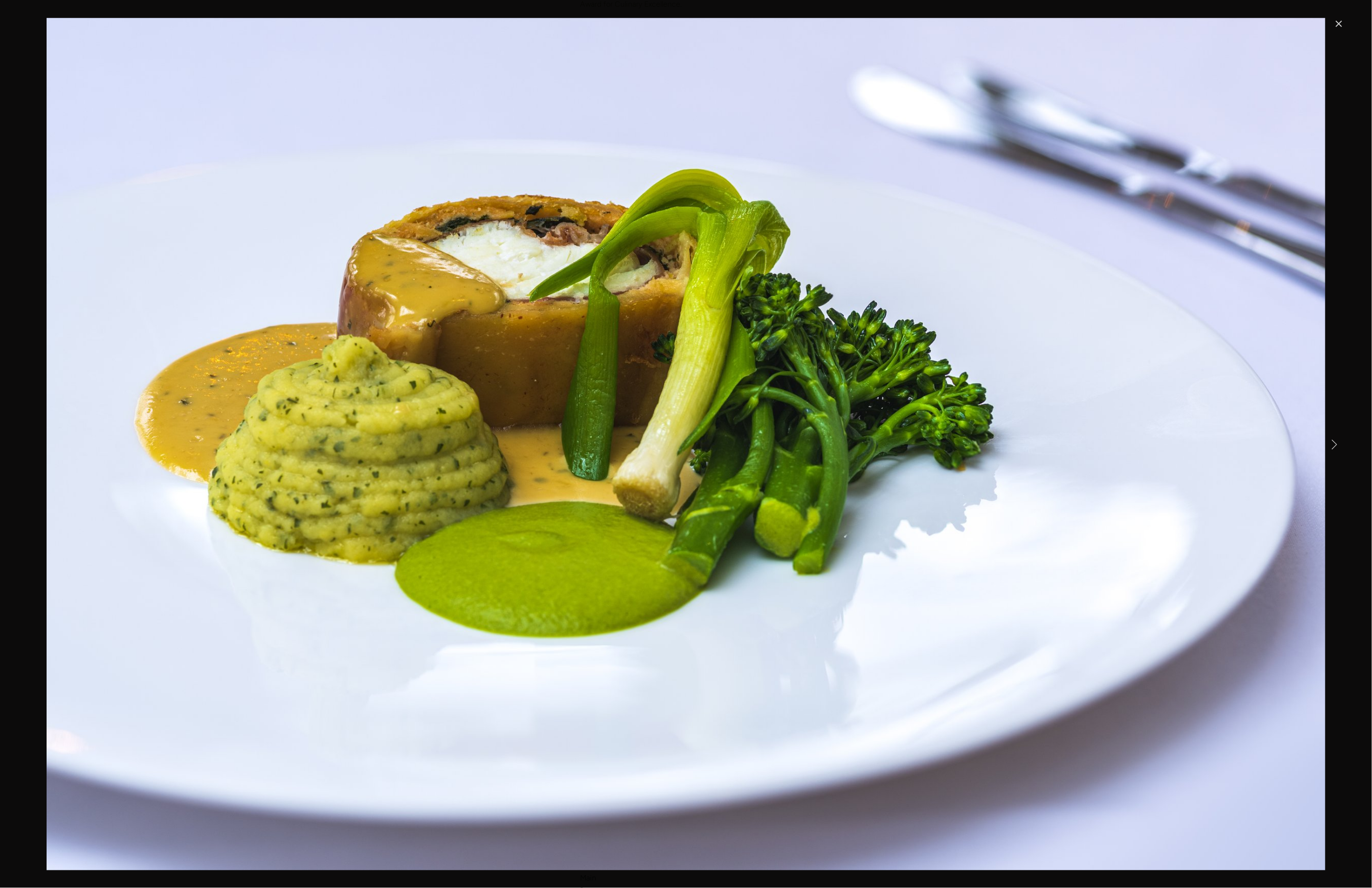
click at [1337, 445] on link "Next Item" at bounding box center [1334, 444] width 21 height 21
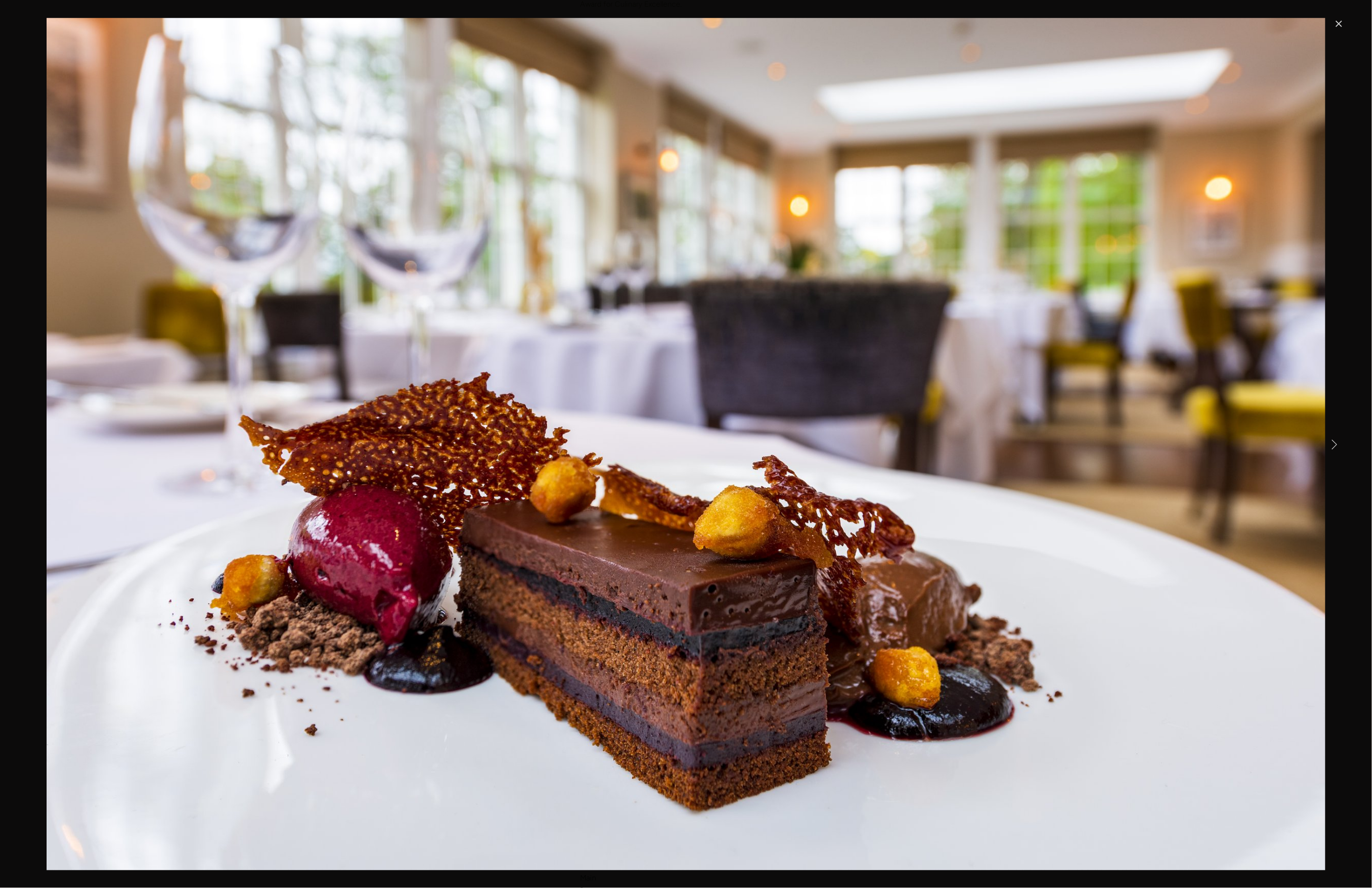
click at [1337, 445] on link "Next Item" at bounding box center [1334, 444] width 21 height 21
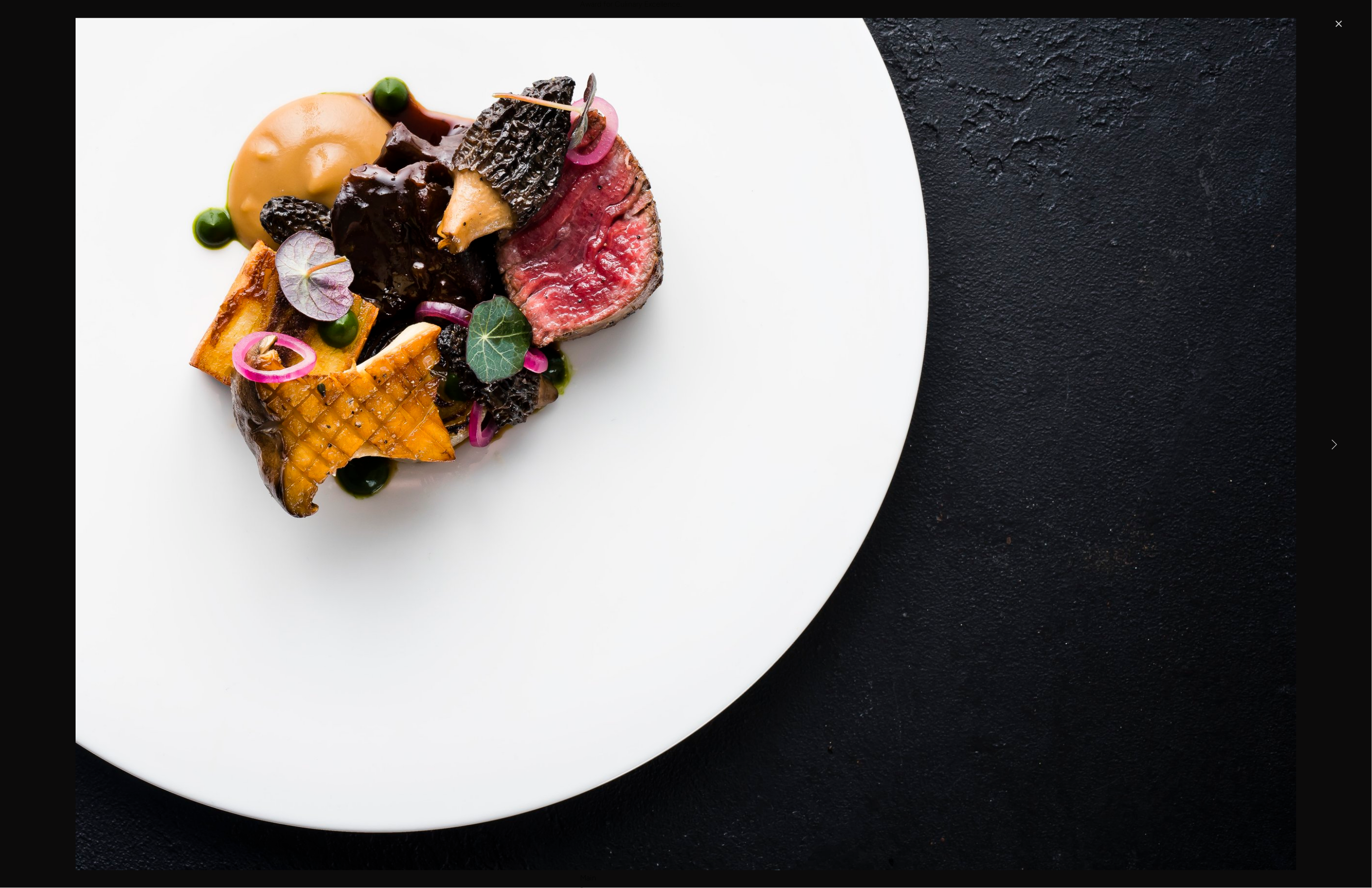
click at [1337, 445] on link "Next Item" at bounding box center [1334, 444] width 21 height 21
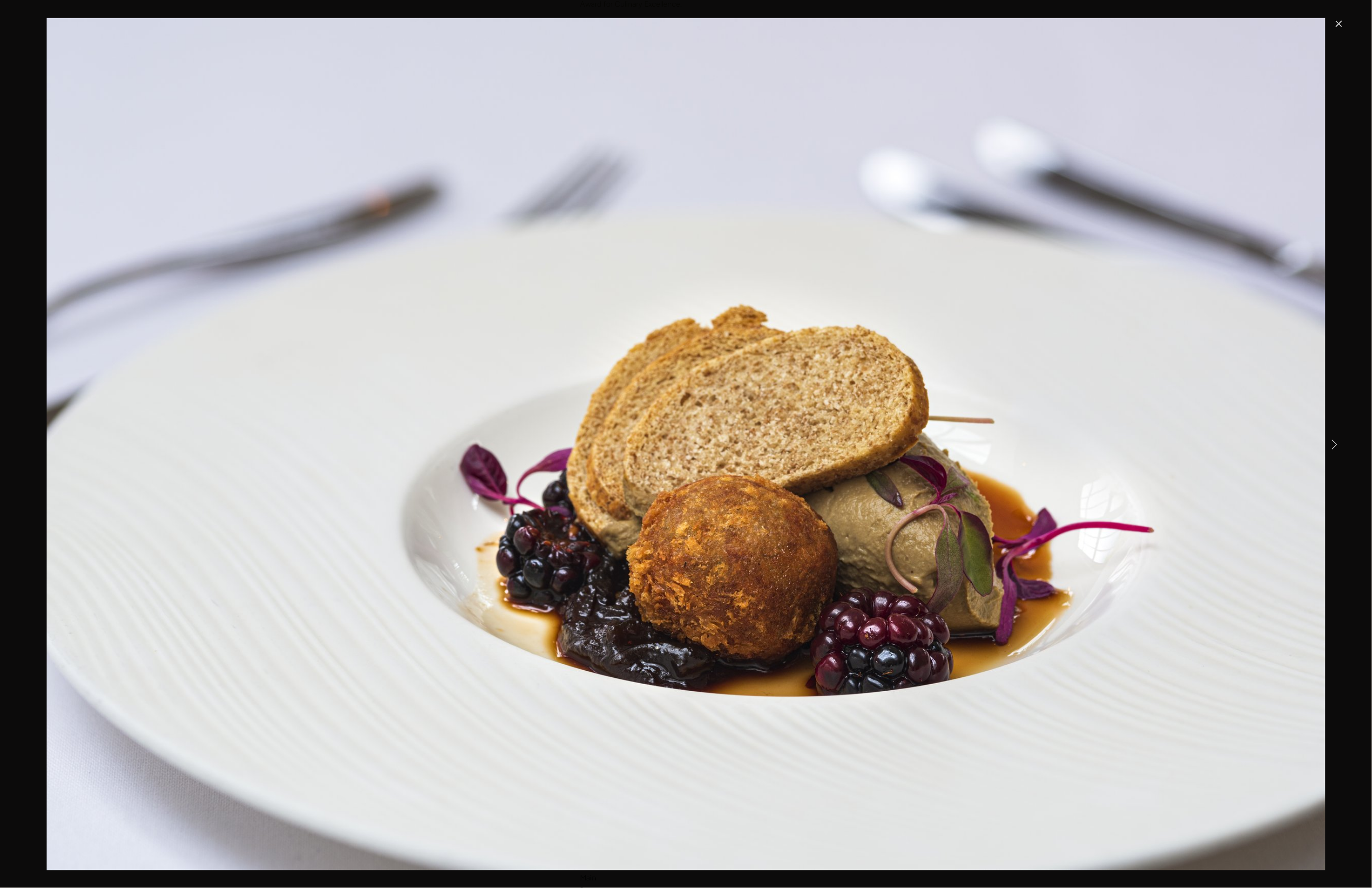
click at [1337, 445] on link "Next Item" at bounding box center [1334, 444] width 21 height 21
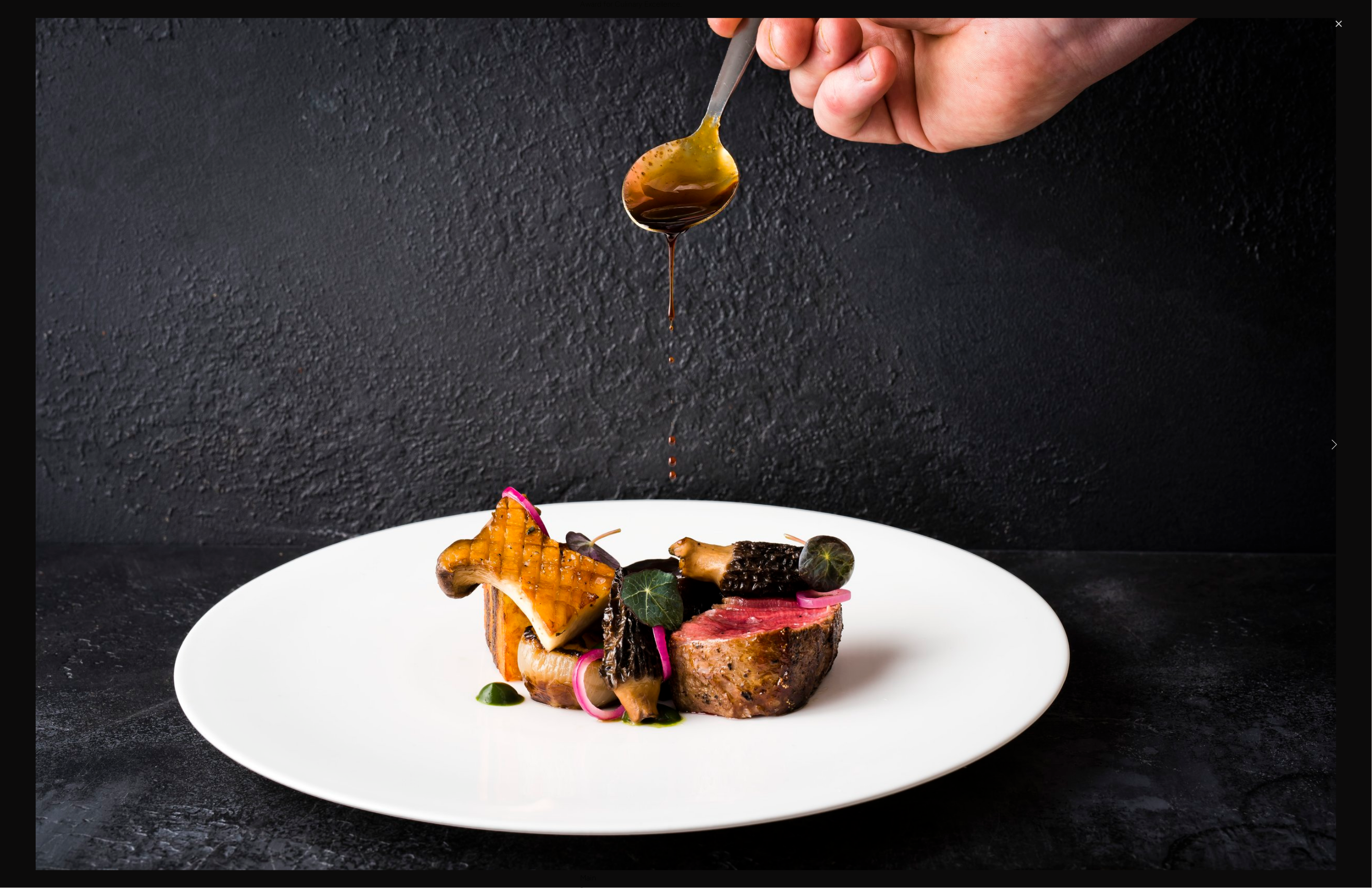
click at [1337, 445] on link "Next Item" at bounding box center [1334, 444] width 21 height 21
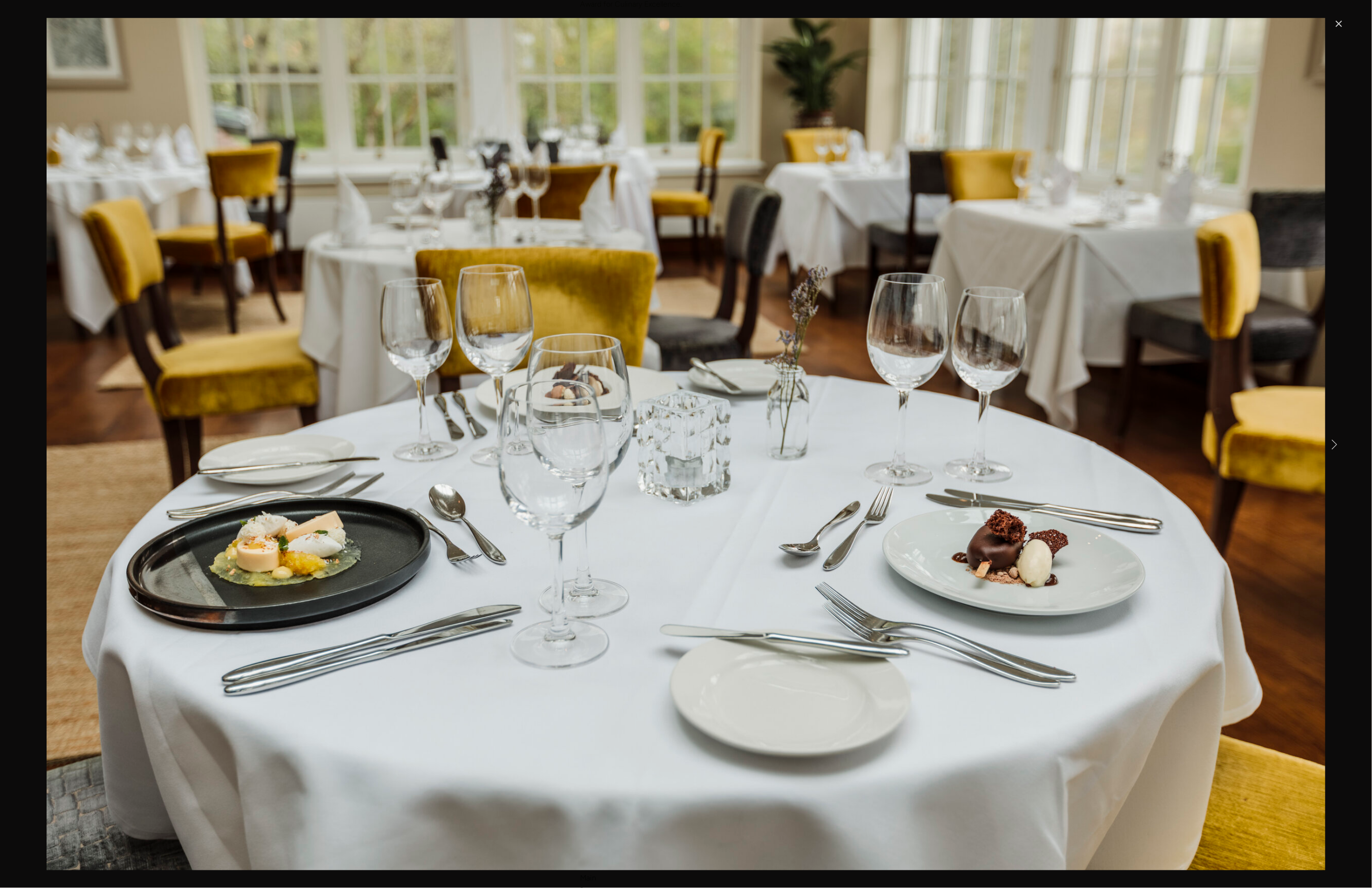
click at [1337, 445] on link "Next Item" at bounding box center [1334, 444] width 21 height 21
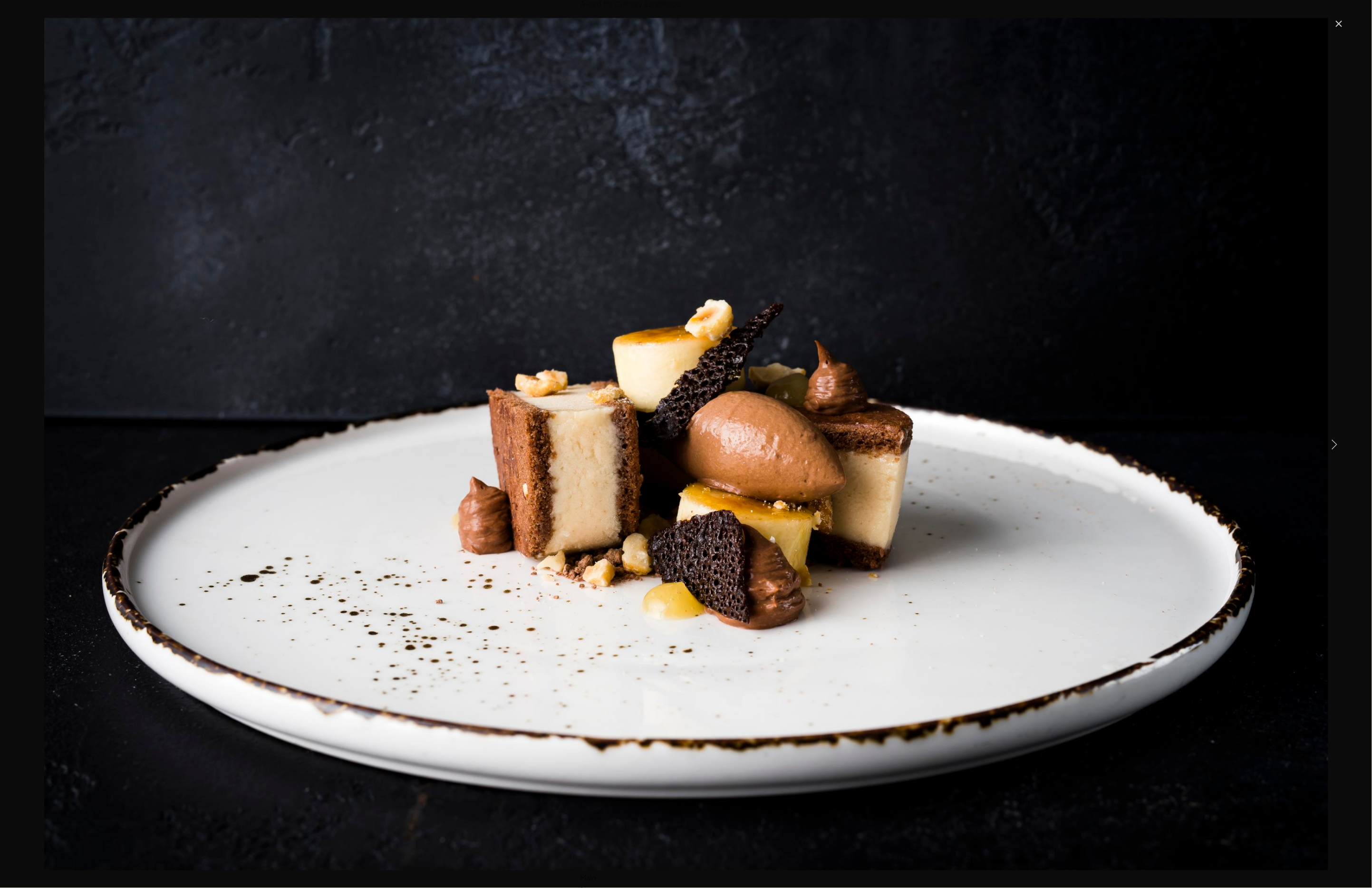
click at [1337, 445] on link "Next Item" at bounding box center [1334, 444] width 21 height 21
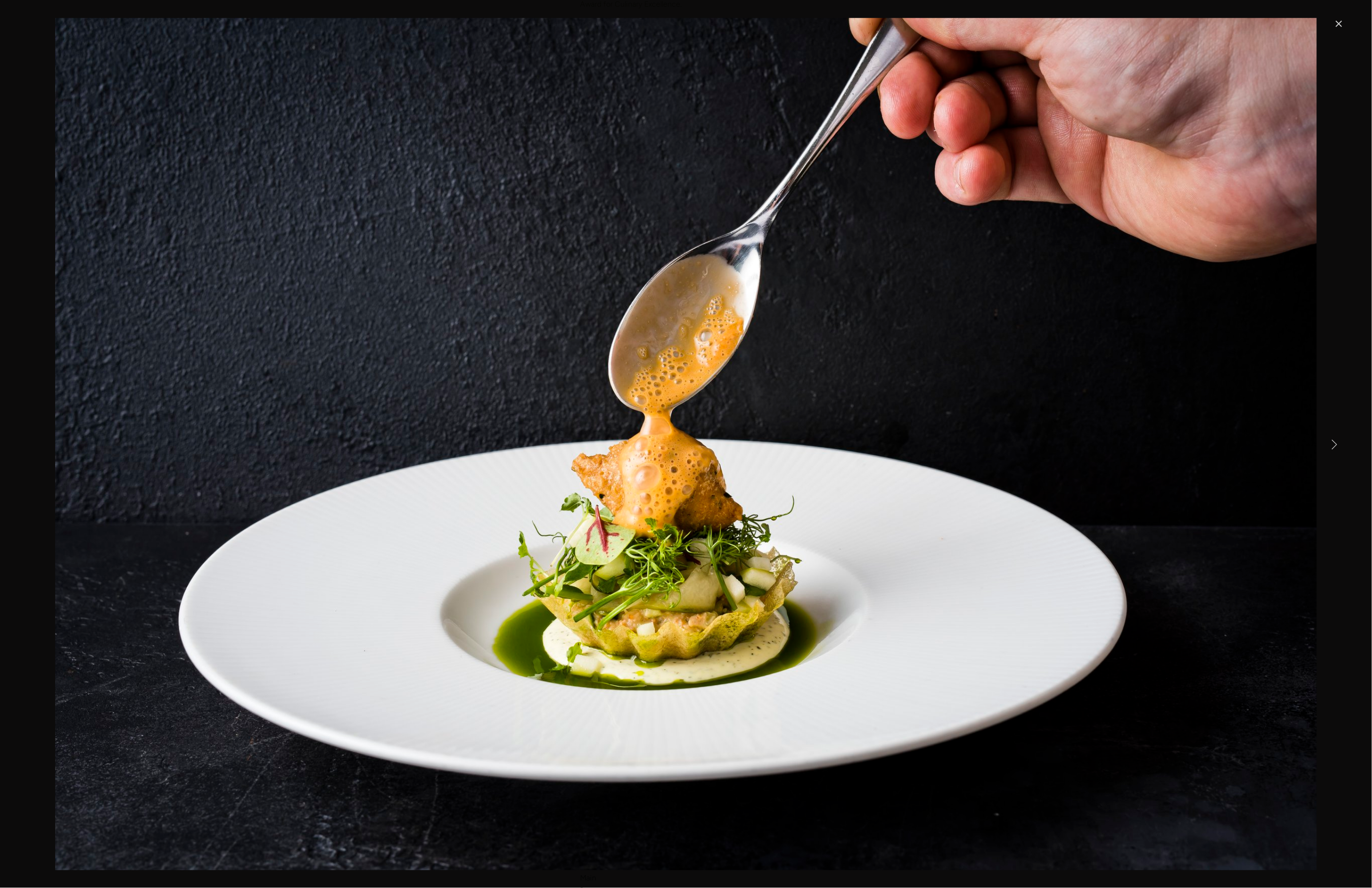
click at [1339, 22] on link "Close" at bounding box center [1339, 24] width 11 height 11
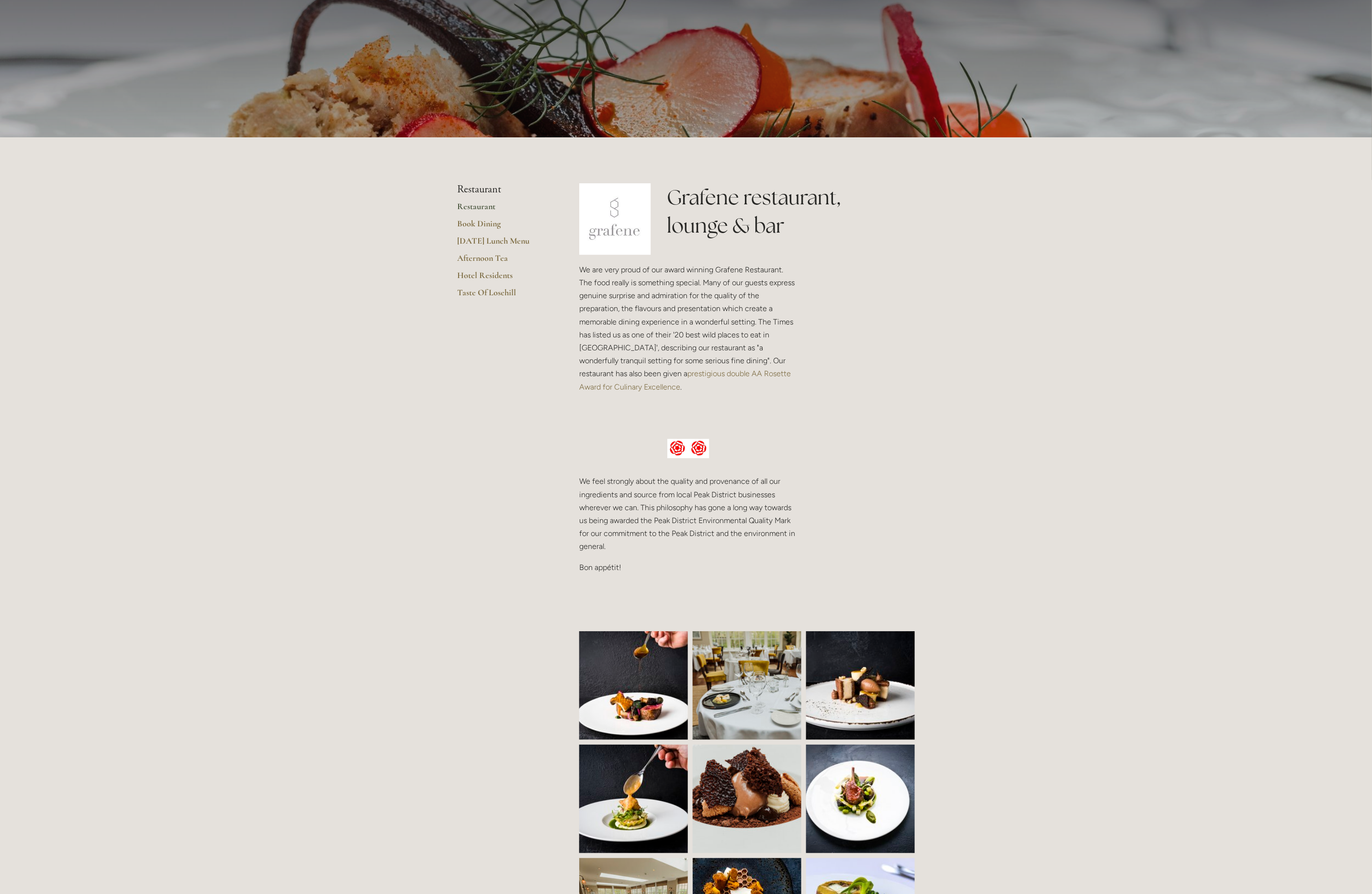
scroll to position [0, 0]
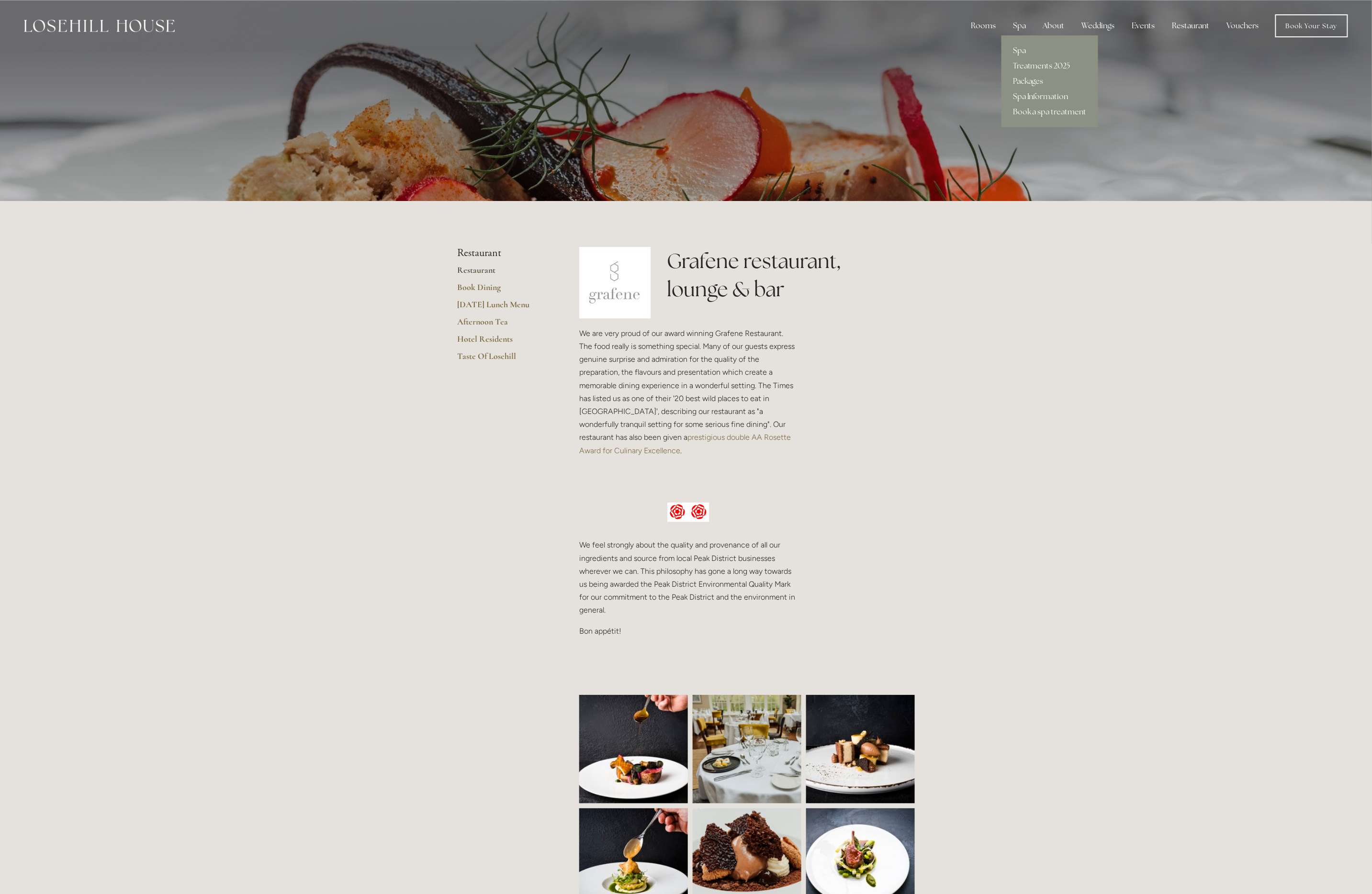
click at [1027, 50] on link "Spa" at bounding box center [1049, 50] width 97 height 15
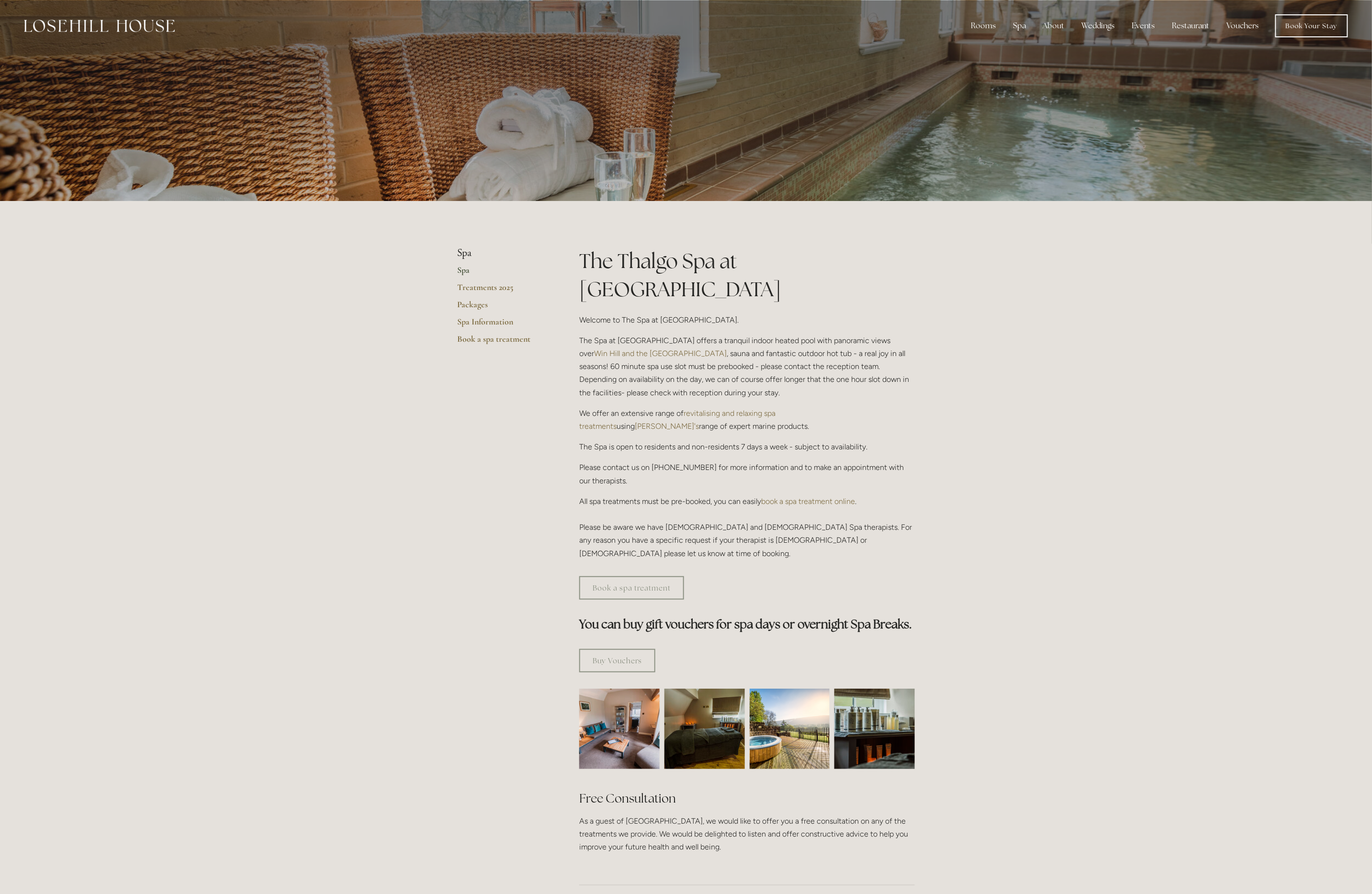
click at [95, 27] on img at bounding box center [99, 26] width 151 height 13
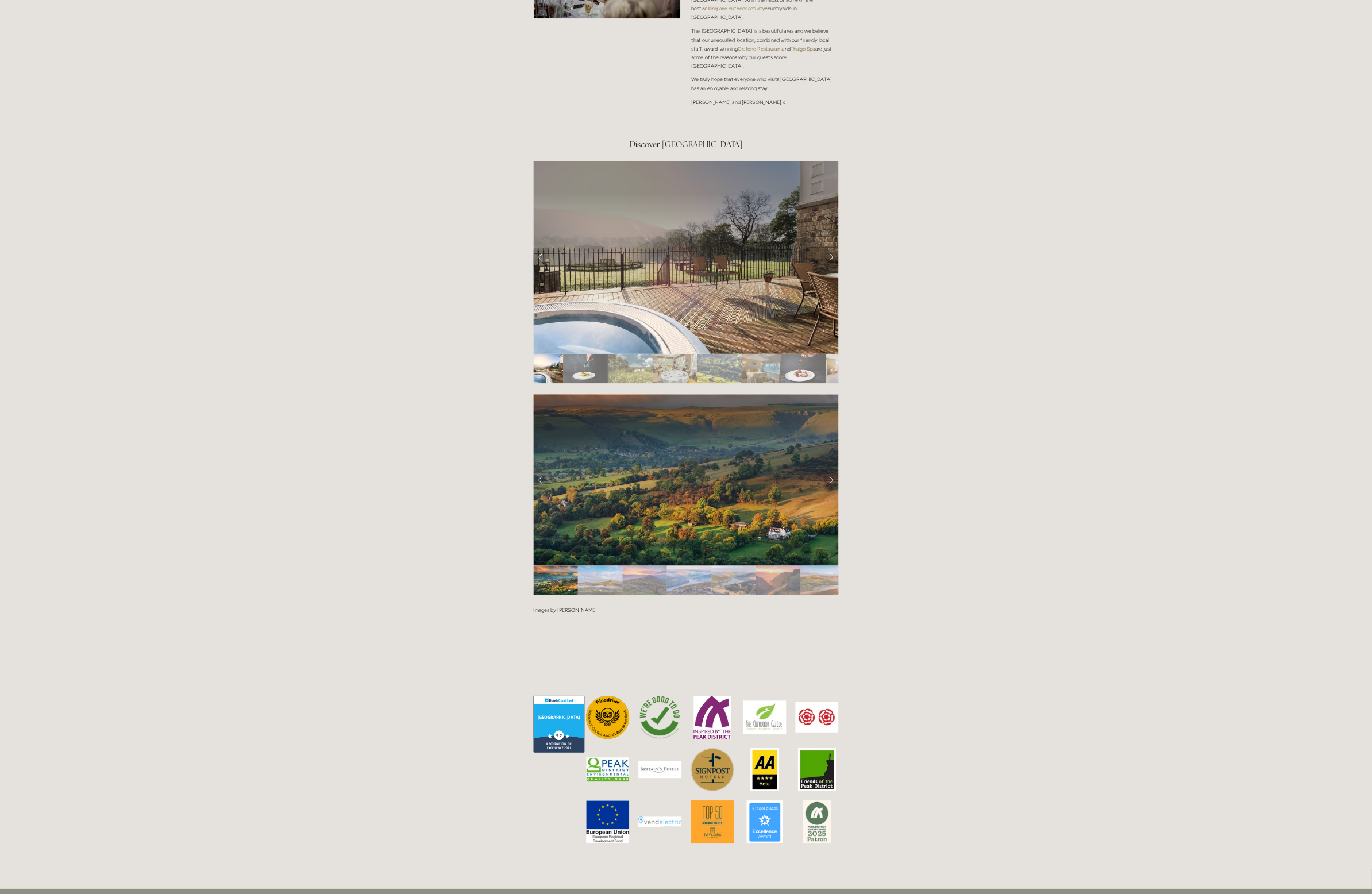
scroll to position [2644, 0]
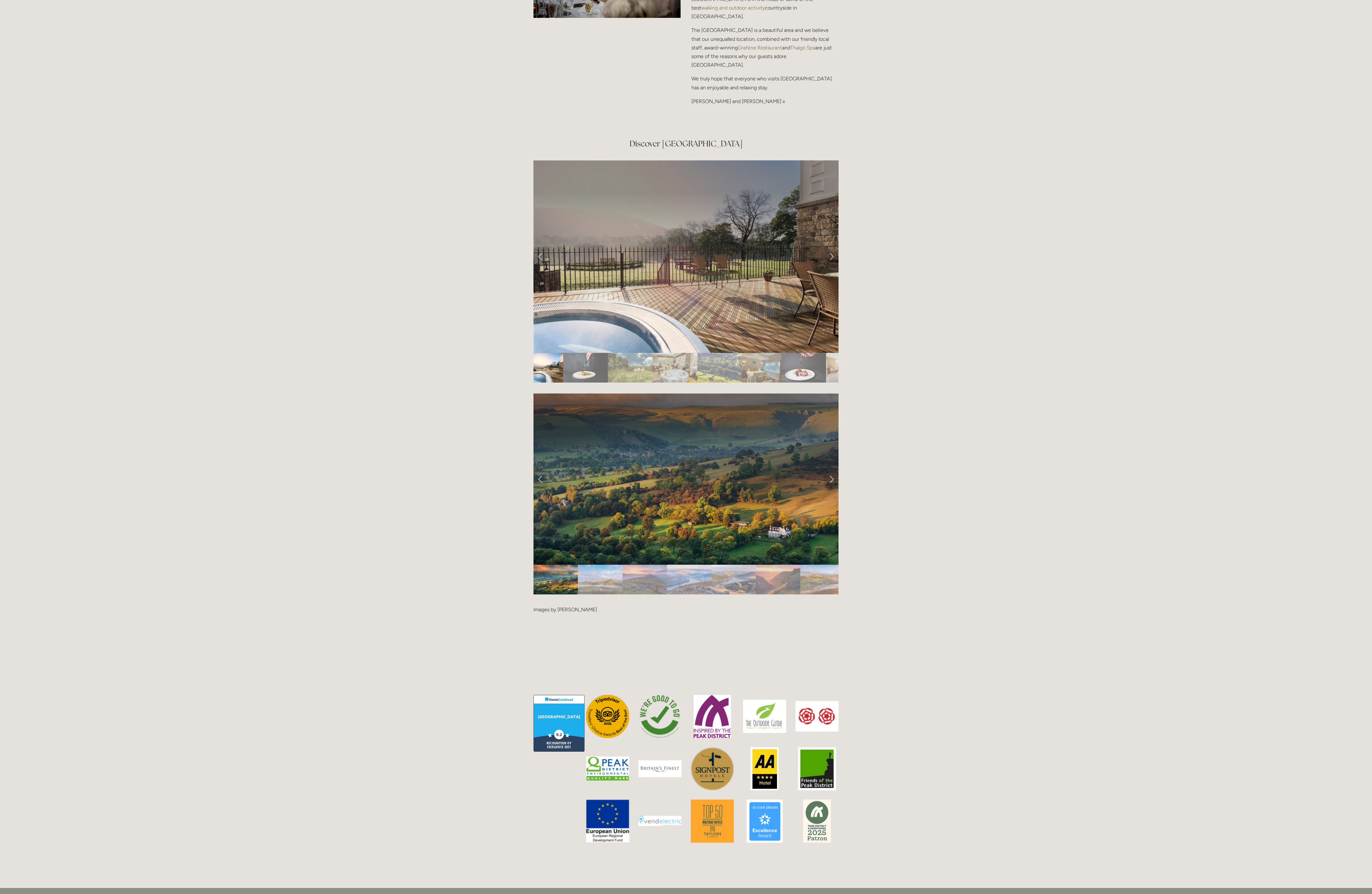
click at [748, 595] on div at bounding box center [686, 599] width 305 height 0
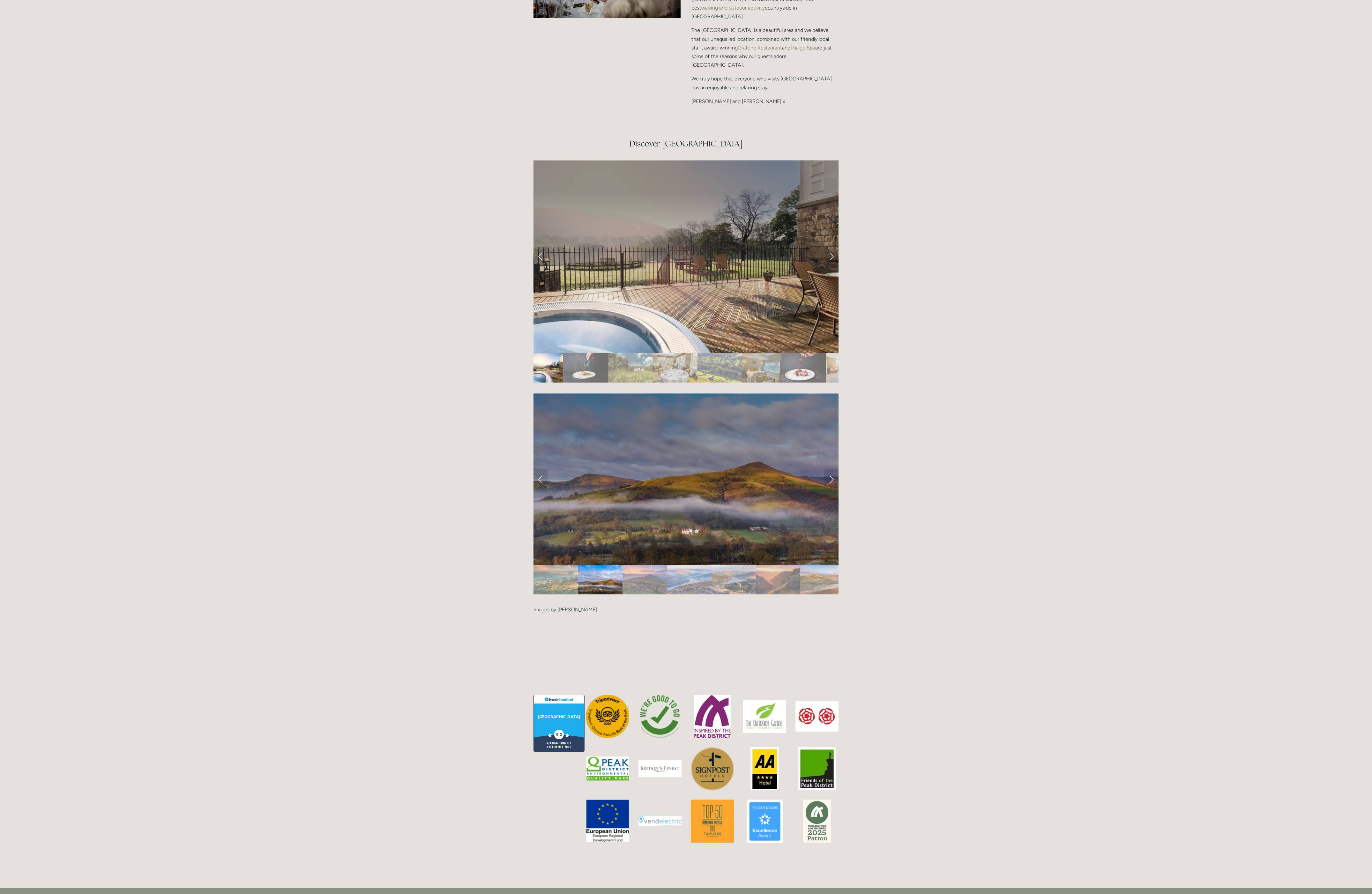
click at [766, 595] on div at bounding box center [686, 600] width 305 height 0
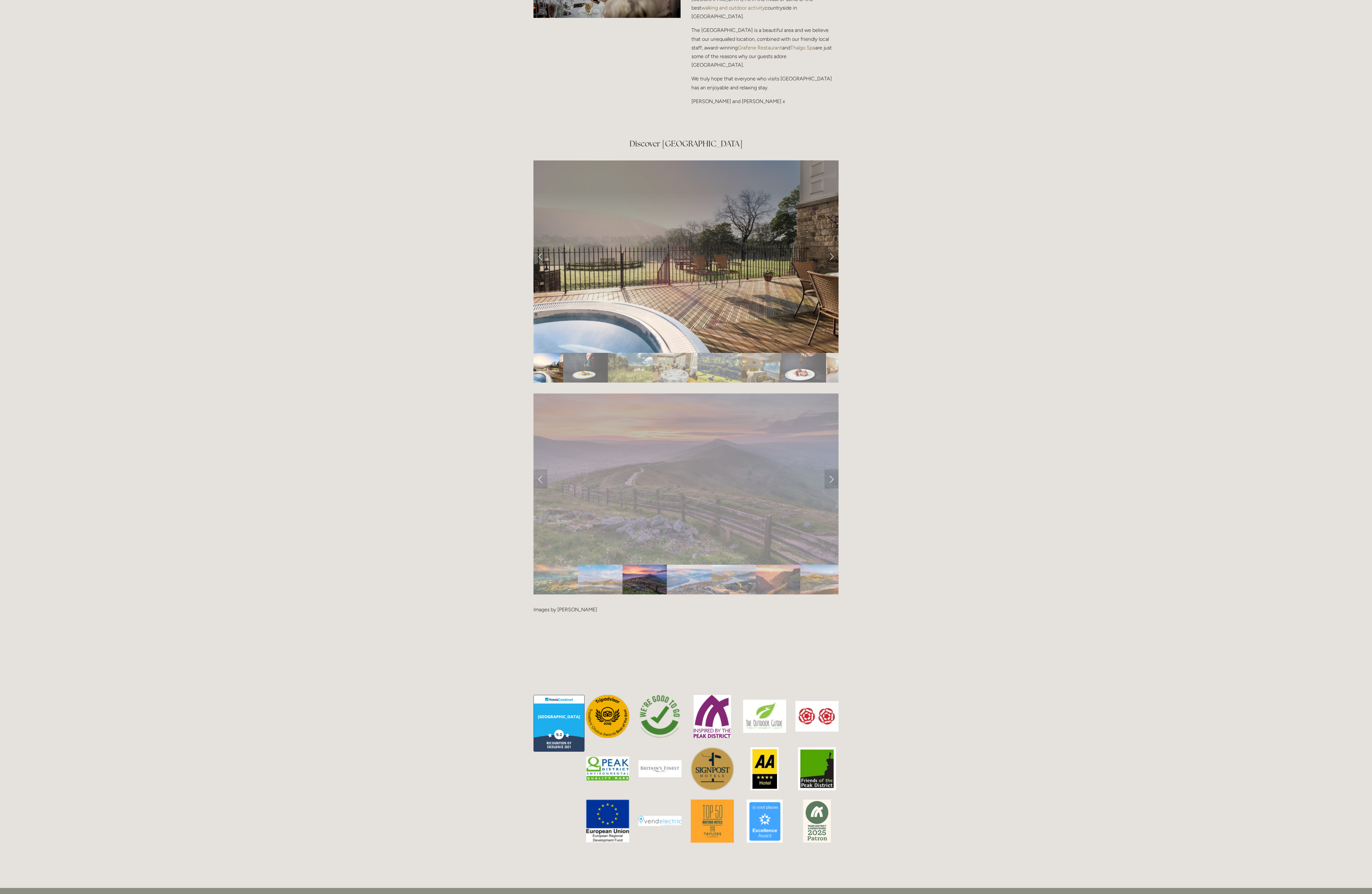
click at [766, 595] on div at bounding box center [686, 600] width 305 height 0
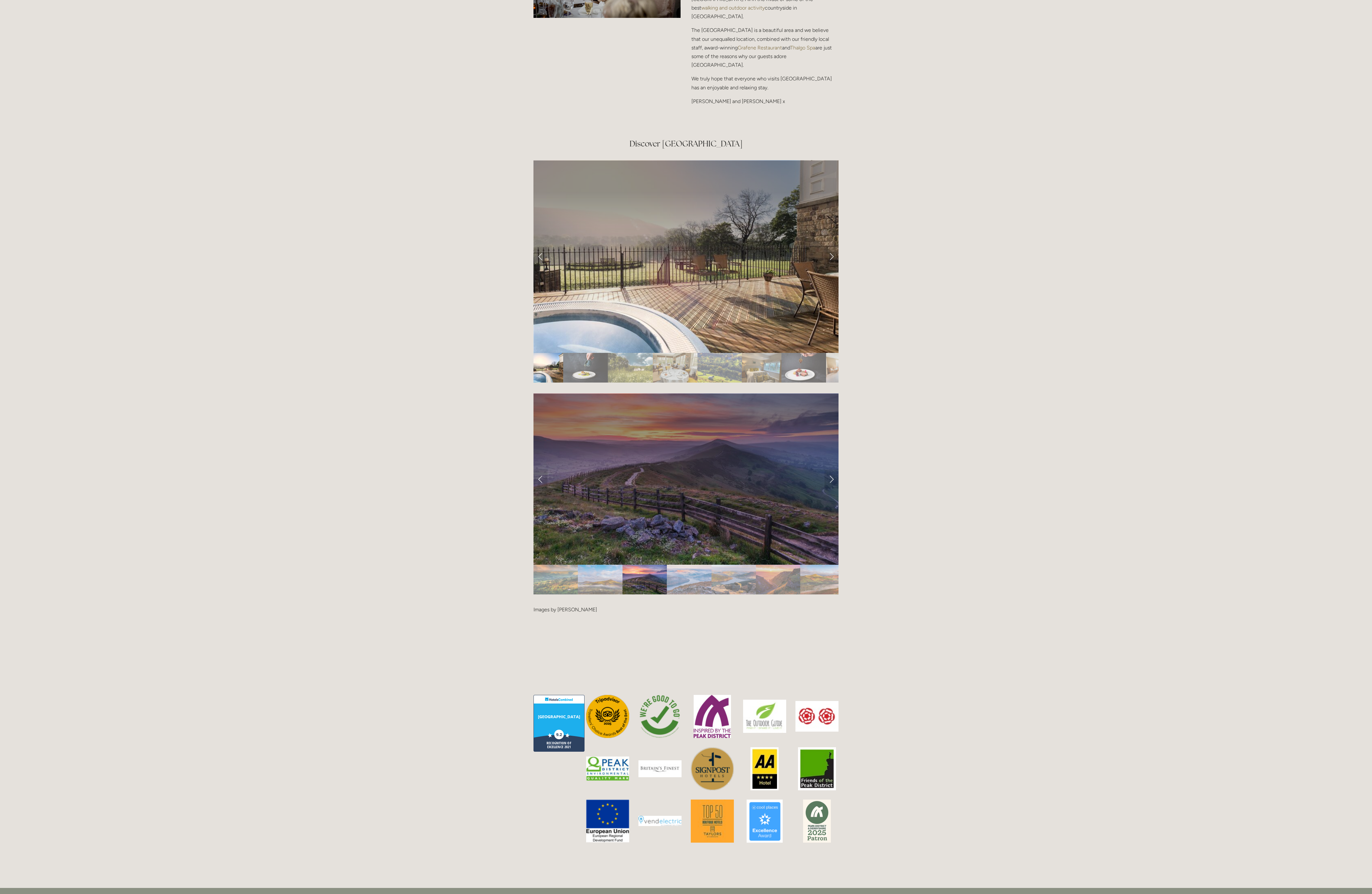
drag, startPoint x: 766, startPoint y: 477, endPoint x: 893, endPoint y: 382, distance: 158.6
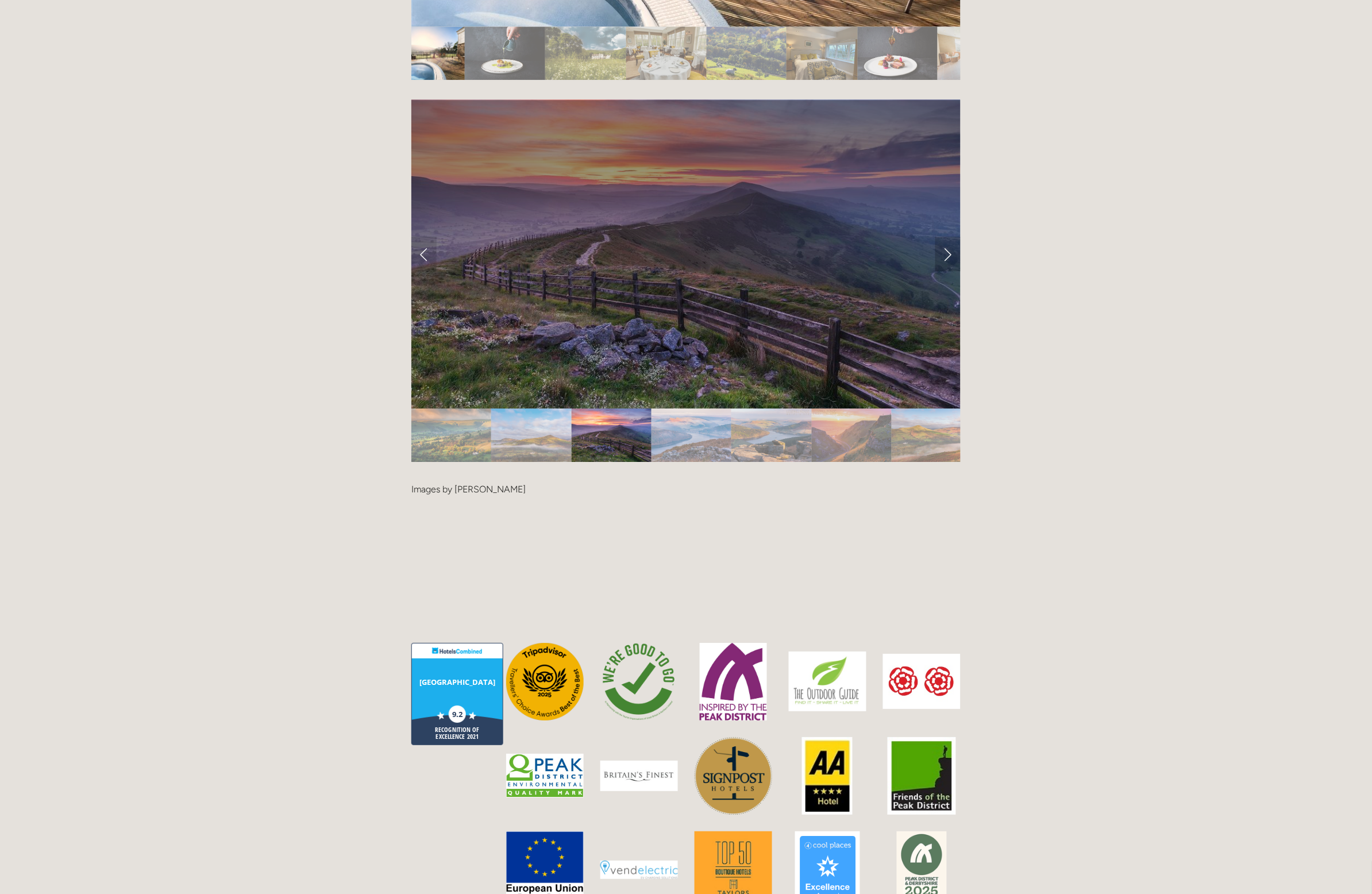
click at [946, 237] on link "Next Slide" at bounding box center [947, 254] width 25 height 35
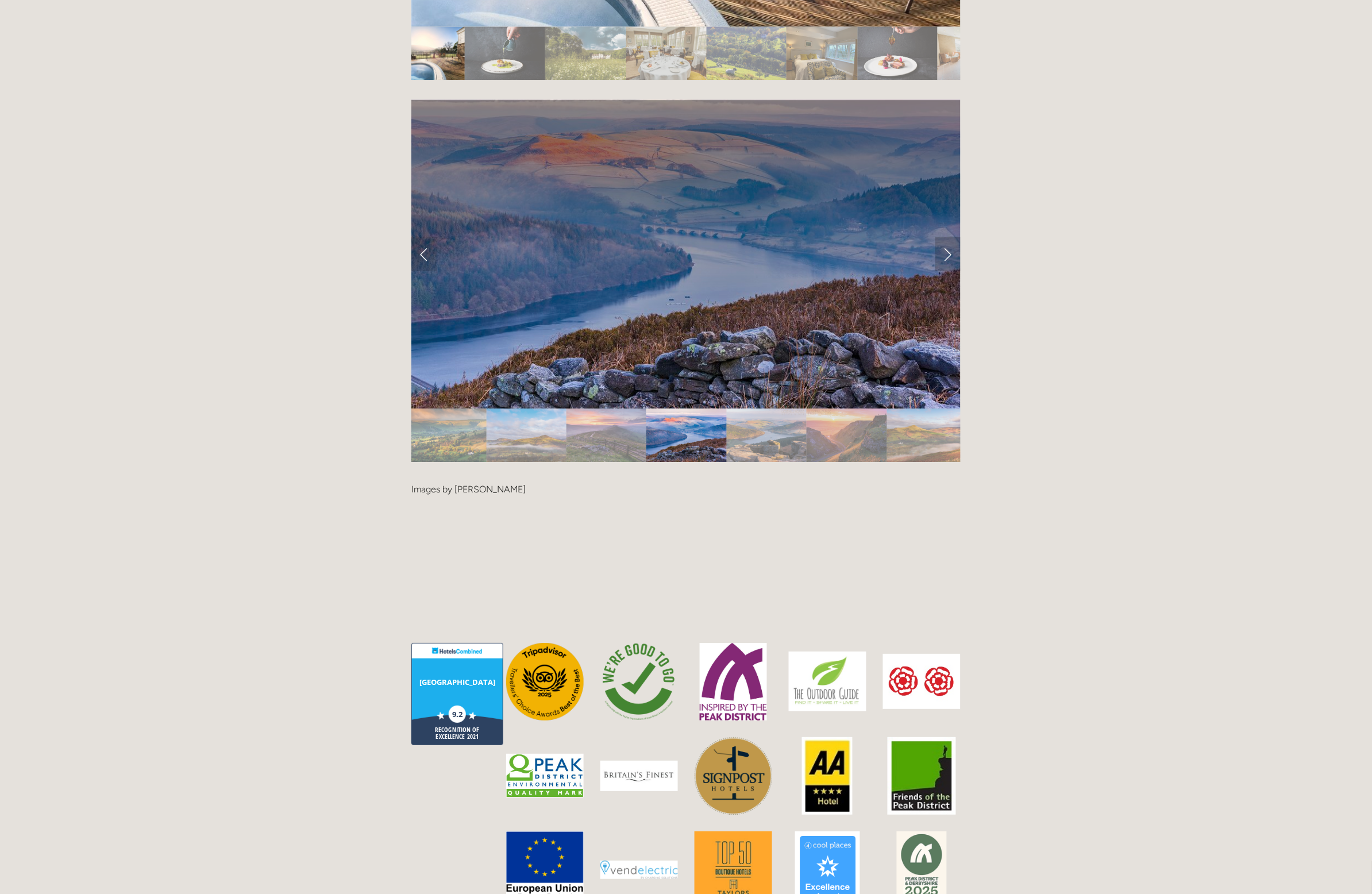
click at [940, 237] on link "Next Slide" at bounding box center [947, 254] width 25 height 35
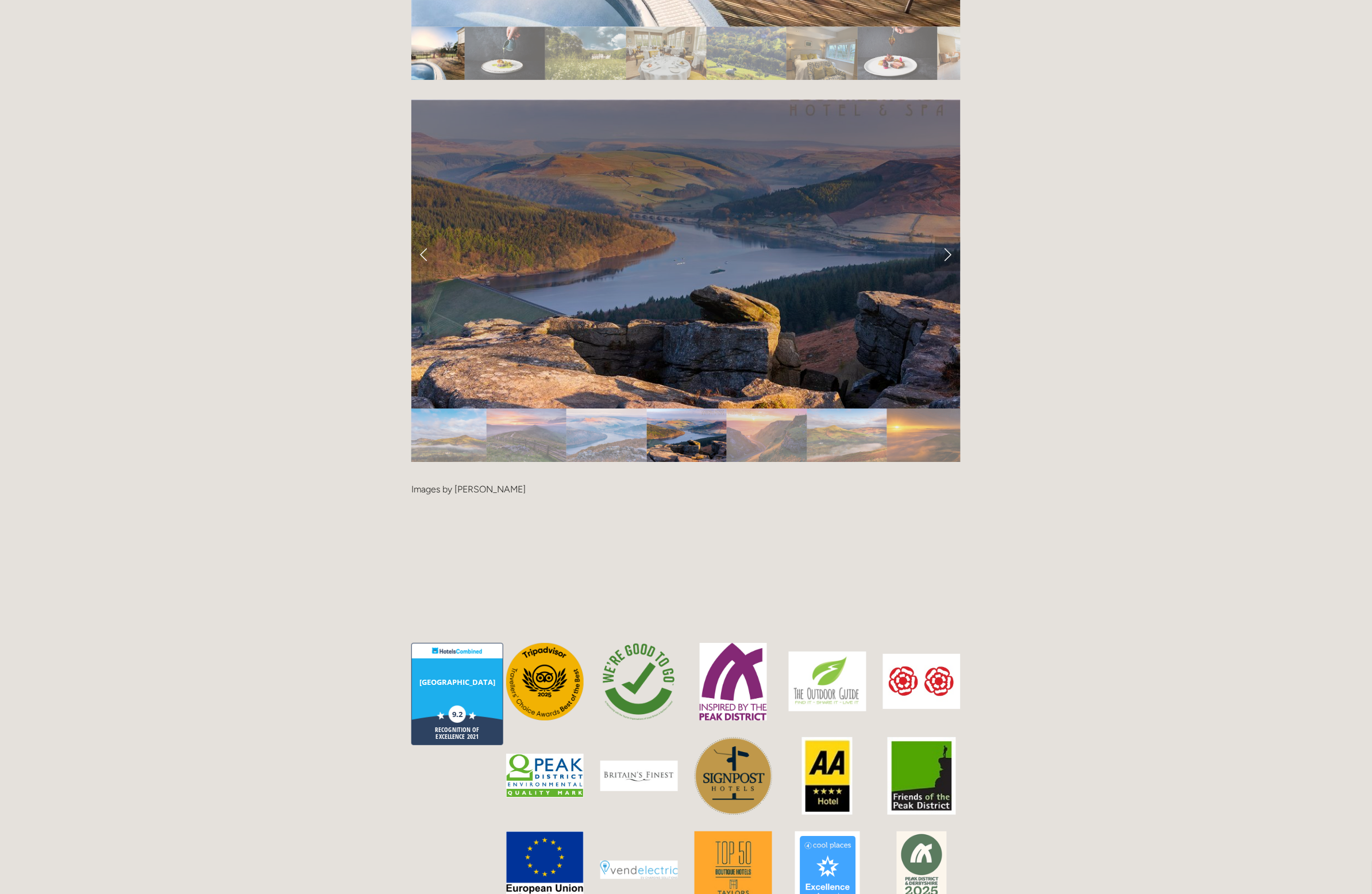
click at [940, 237] on link "Next Slide" at bounding box center [947, 254] width 25 height 35
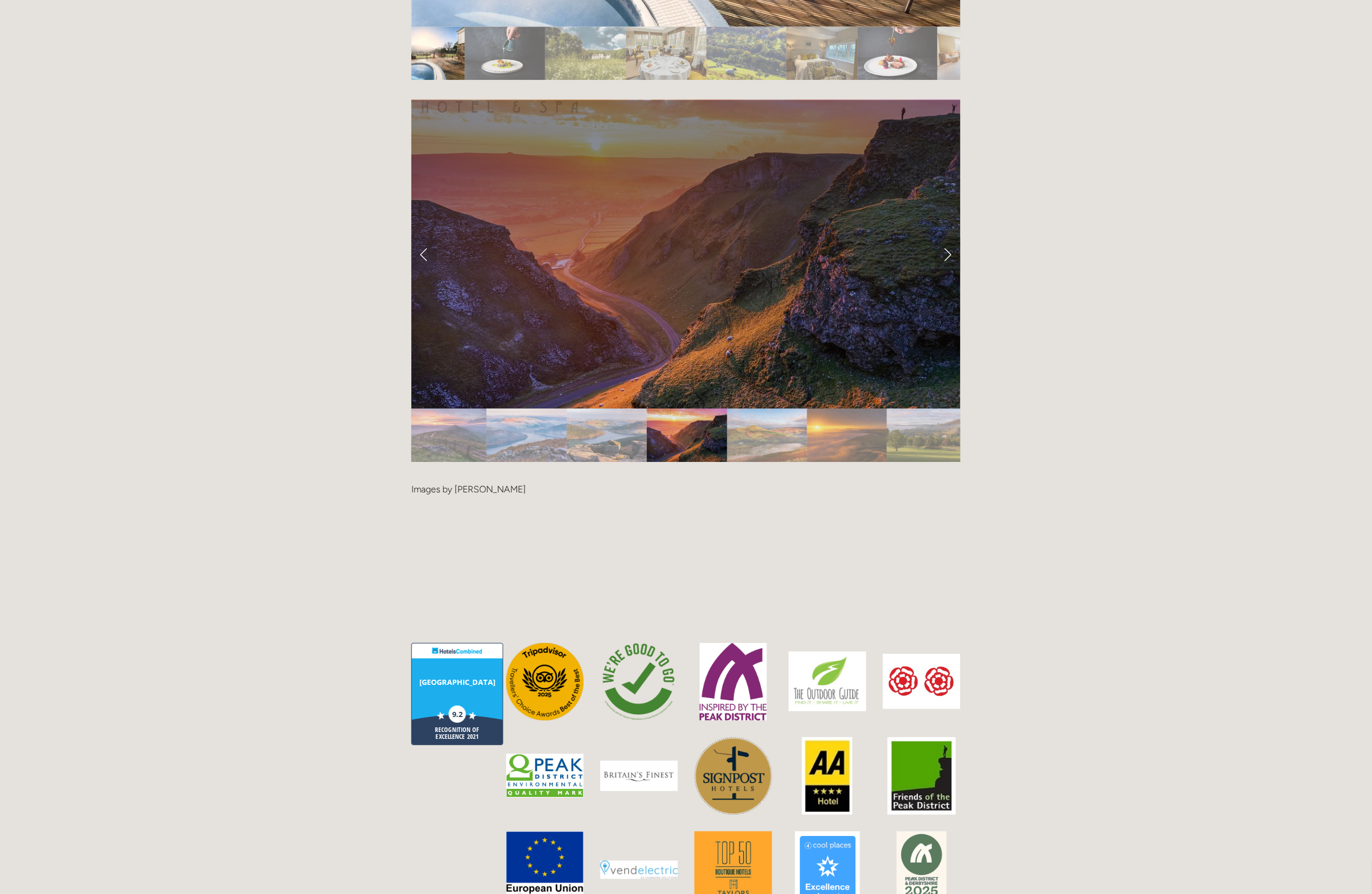
click at [940, 237] on link "Next Slide" at bounding box center [947, 254] width 25 height 35
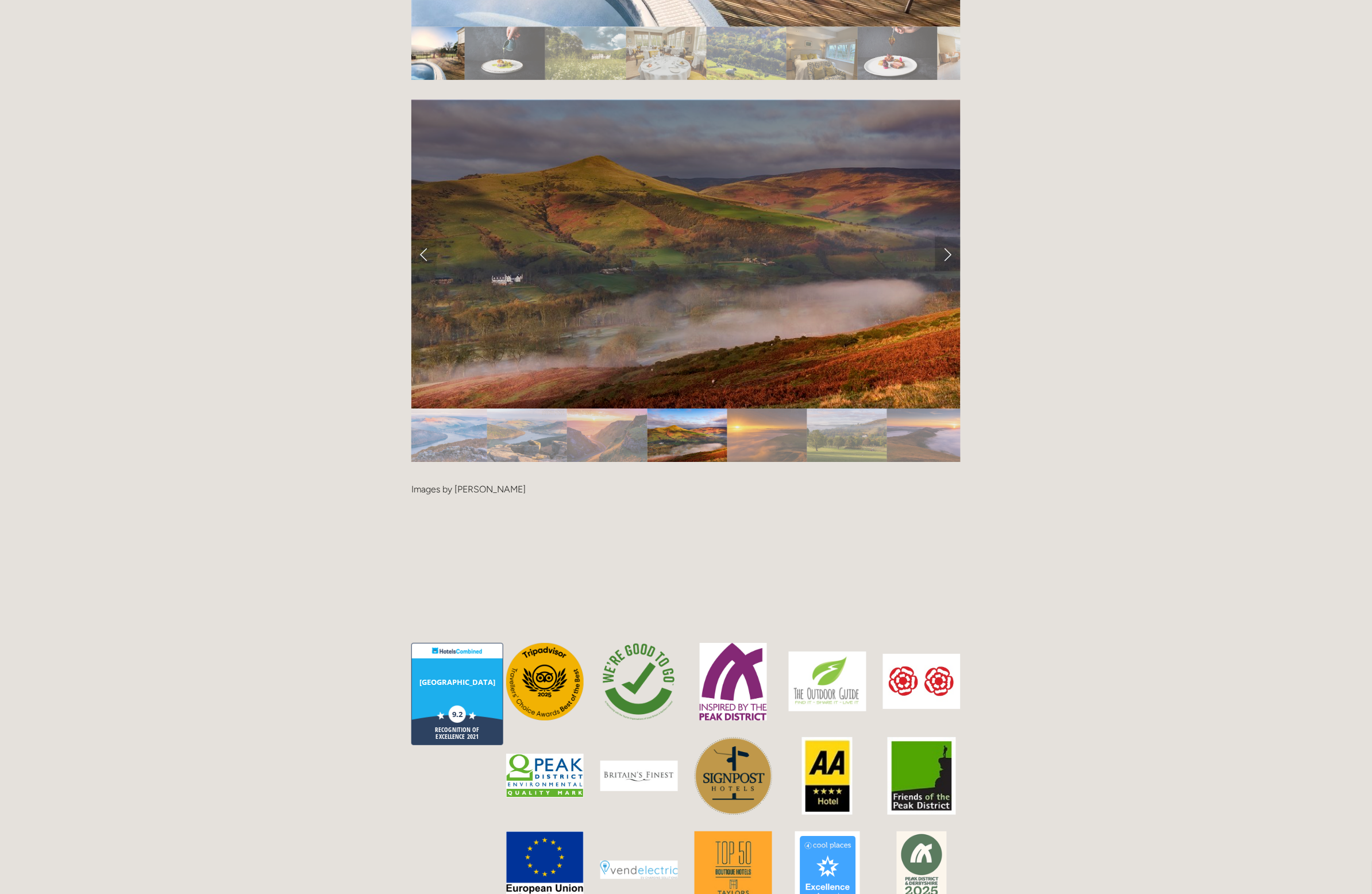
click at [940, 237] on link "Next Slide" at bounding box center [947, 254] width 25 height 35
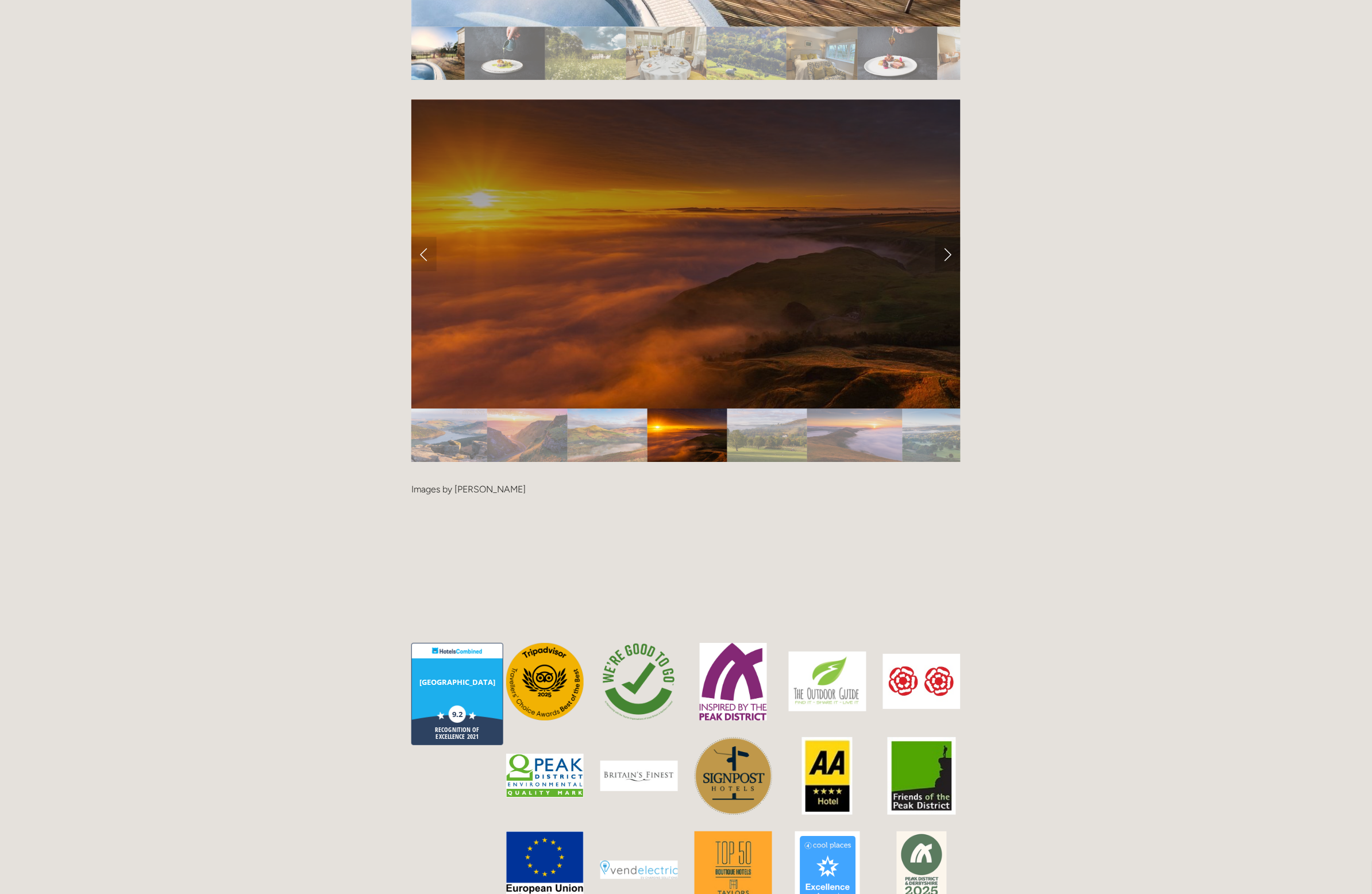
click at [940, 237] on link "Next Slide" at bounding box center [947, 254] width 25 height 35
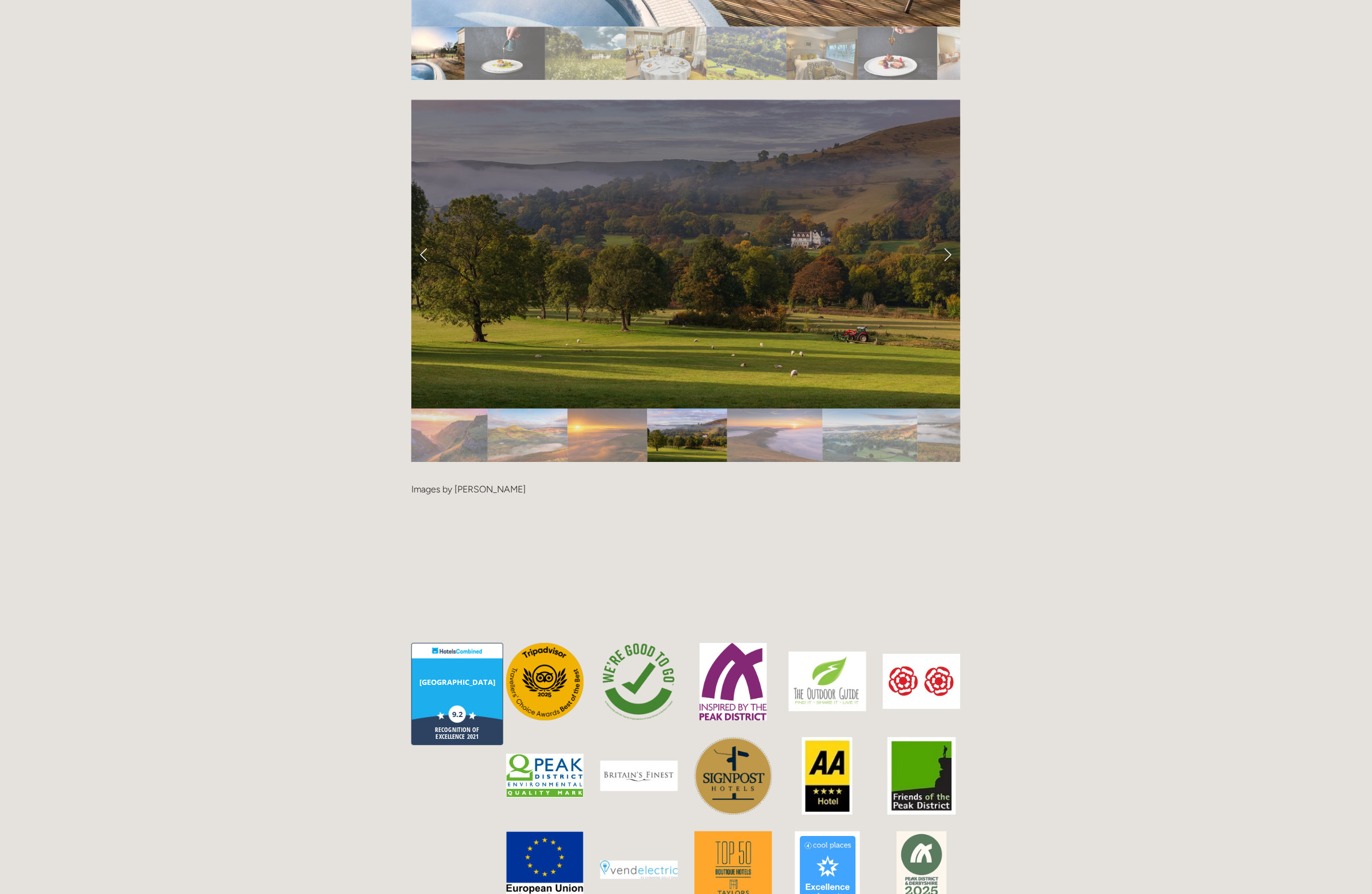
click at [946, 237] on link "Next Slide" at bounding box center [947, 254] width 25 height 35
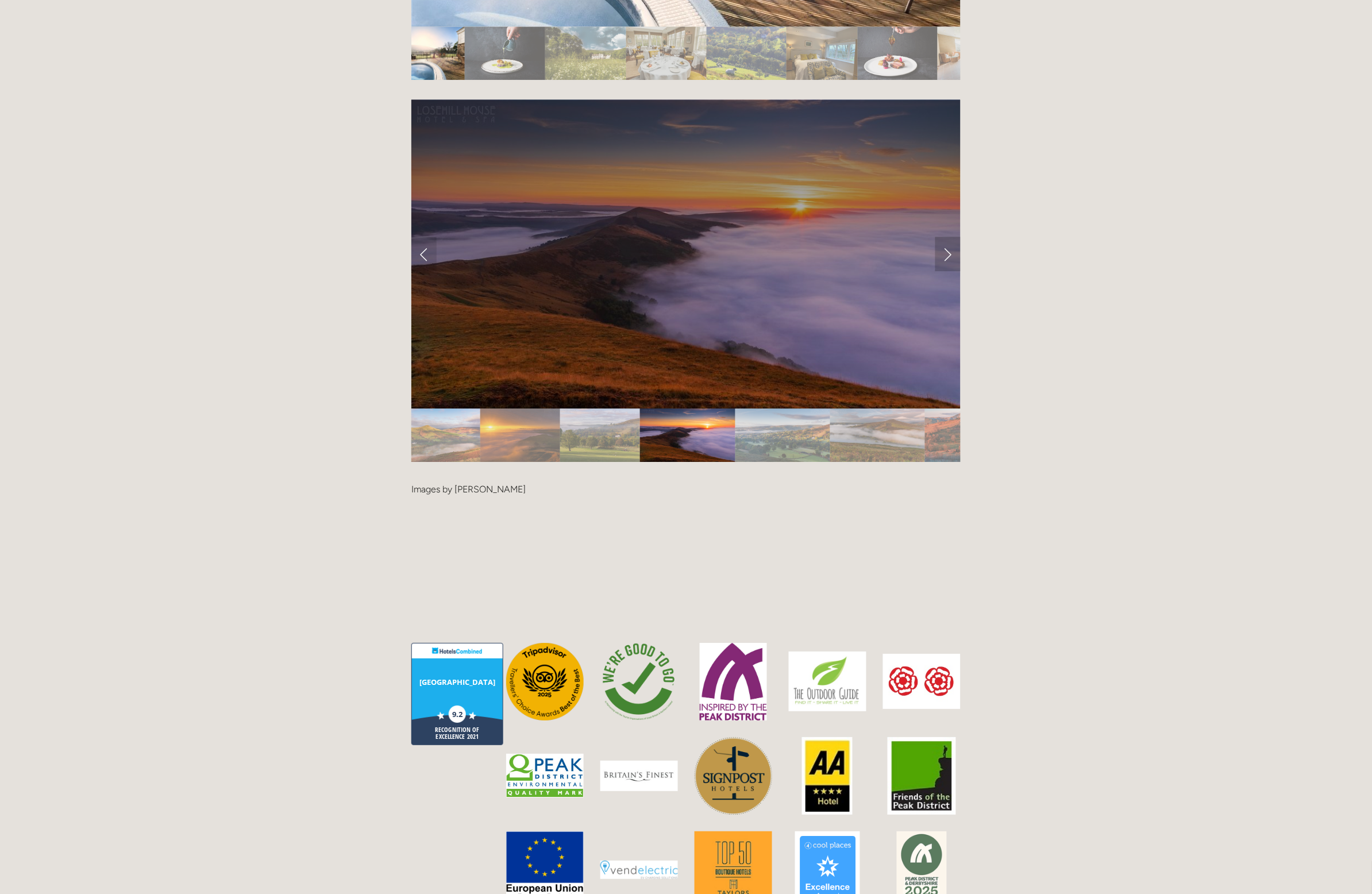
click at [946, 237] on link "Next Slide" at bounding box center [947, 254] width 25 height 35
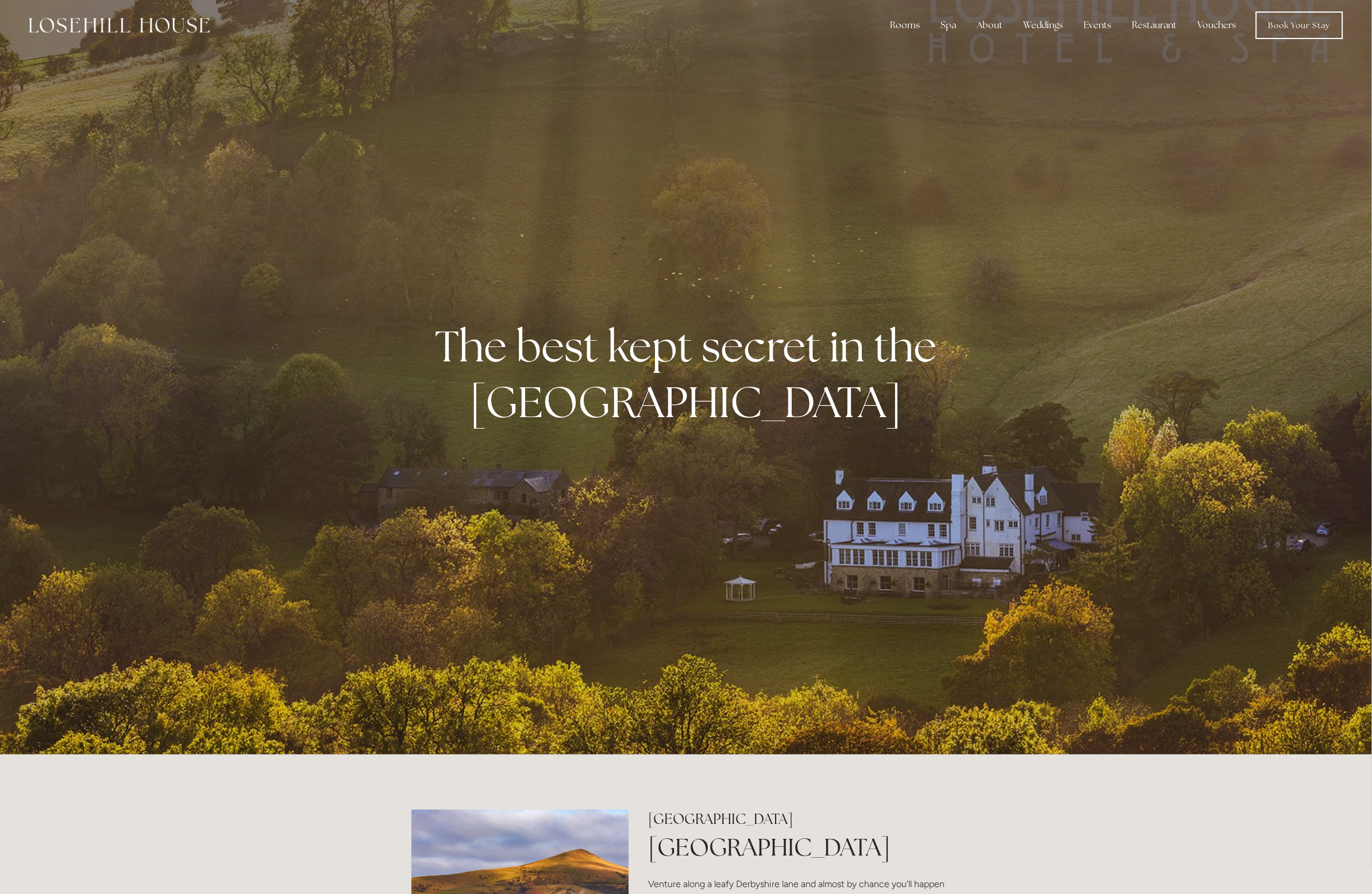
scroll to position [0, 0]
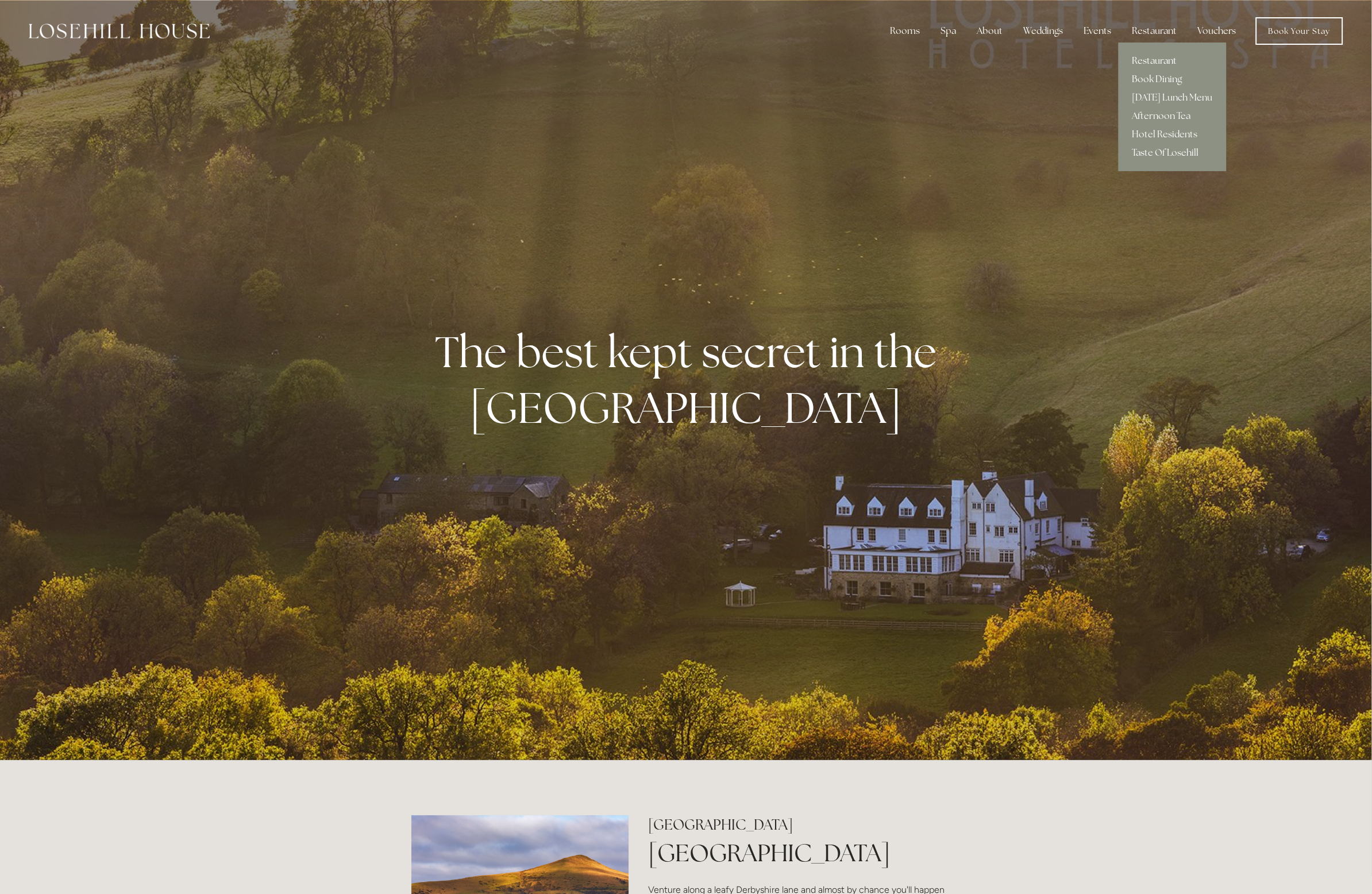
click at [1152, 59] on link "Restaurant" at bounding box center [1172, 60] width 108 height 18
